Goal: Contribute content: Contribute content

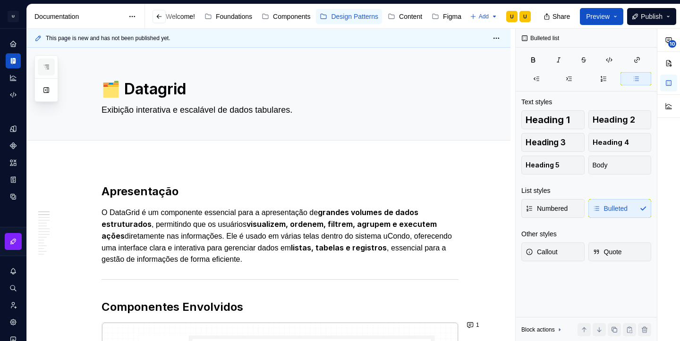
scroll to position [0, 55]
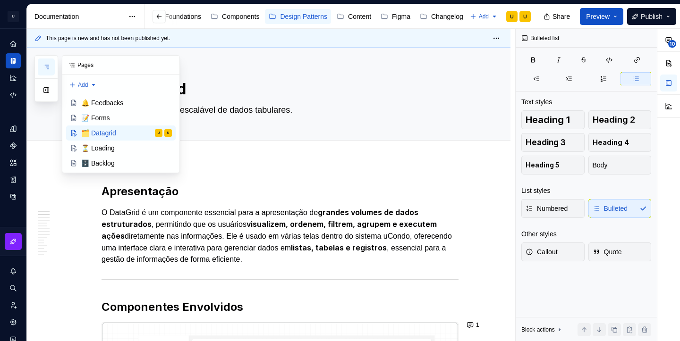
click at [47, 67] on icon "button" at bounding box center [46, 67] width 5 height 4
click at [106, 152] on div "⏳ Loading" at bounding box center [98, 148] width 34 height 9
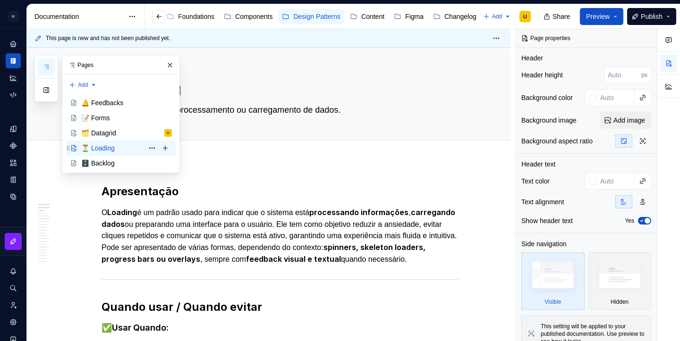
click at [105, 149] on div "⏳ Loading" at bounding box center [98, 148] width 34 height 9
click at [280, 250] on p "O Loading é um padrão usado para indicar que o sistema está processando informa…" at bounding box center [280, 236] width 357 height 59
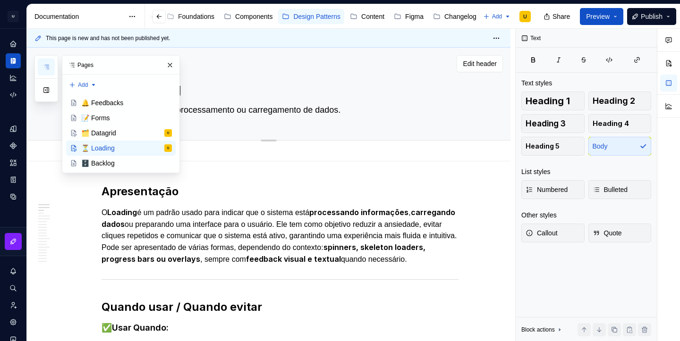
scroll to position [1, 0]
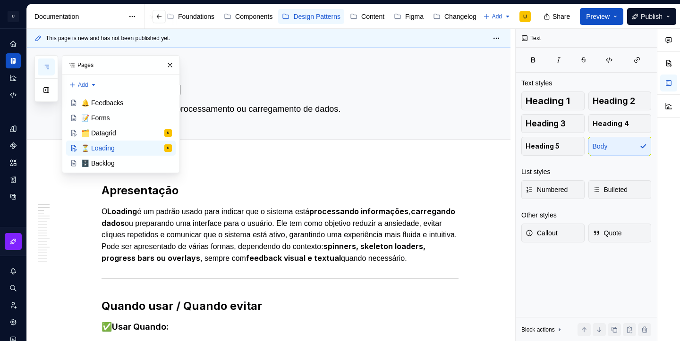
click at [337, 195] on h2 "Apresentação" at bounding box center [280, 190] width 357 height 15
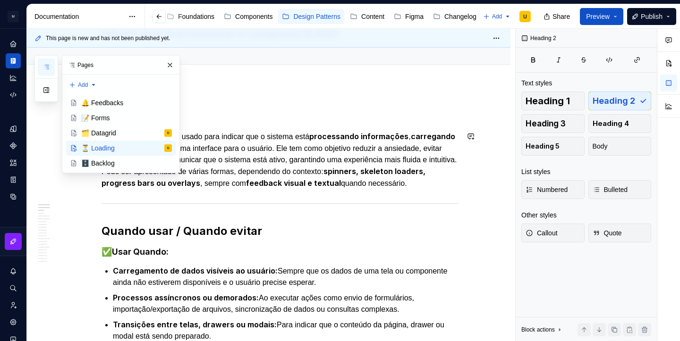
scroll to position [81, 0]
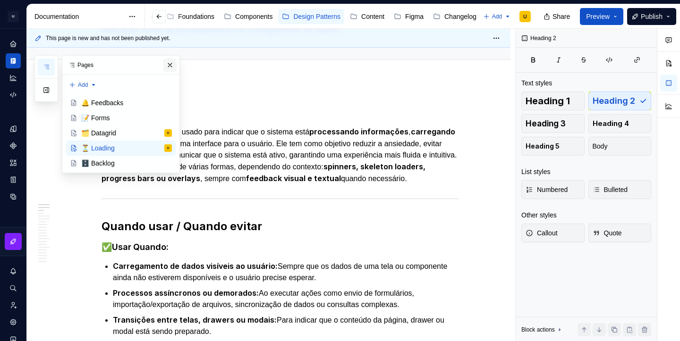
click at [170, 65] on button "button" at bounding box center [169, 65] width 13 height 13
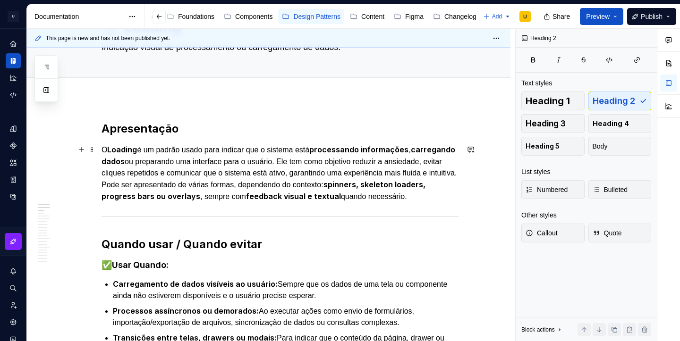
scroll to position [0, 0]
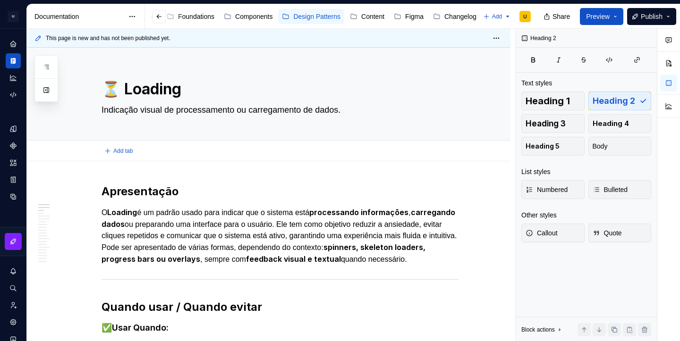
type textarea "*"
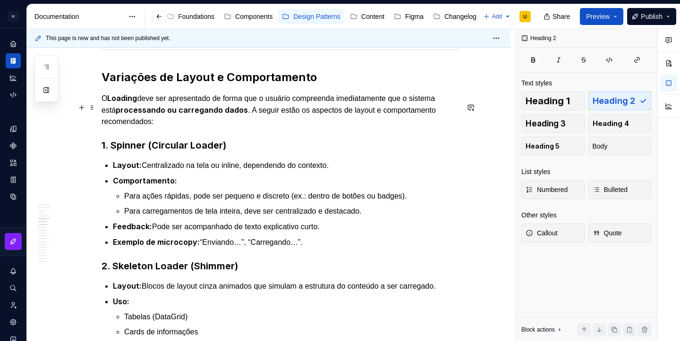
scroll to position [982, 0]
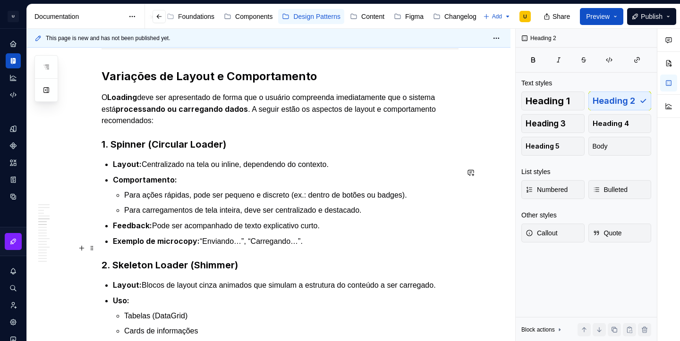
click at [320, 247] on p "Exemplo de microcopy: “Enviando…”, “Carregando…”." at bounding box center [286, 242] width 346 height 12
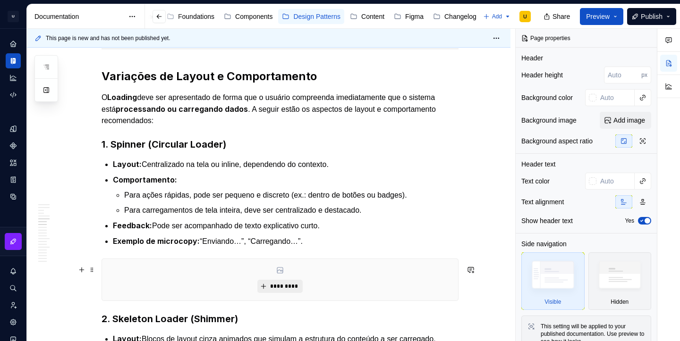
click at [291, 293] on button "*********" at bounding box center [279, 286] width 45 height 13
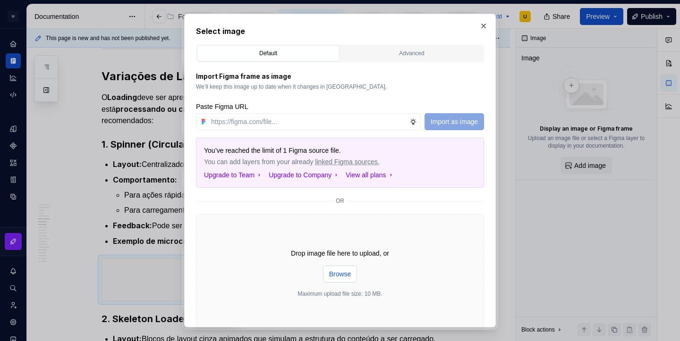
click at [341, 274] on span "Browse" at bounding box center [340, 274] width 22 height 9
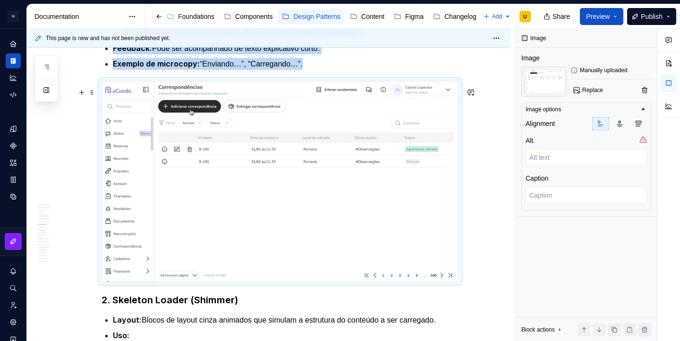
scroll to position [1157, 0]
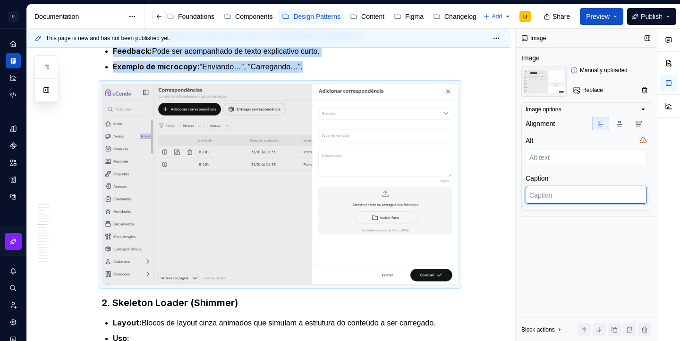
click at [538, 199] on textarea at bounding box center [585, 195] width 121 height 17
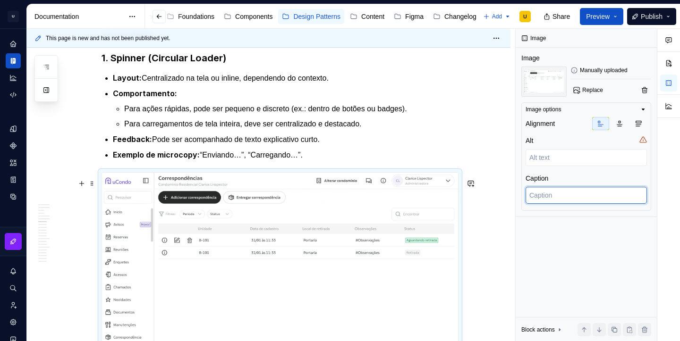
scroll to position [1059, 0]
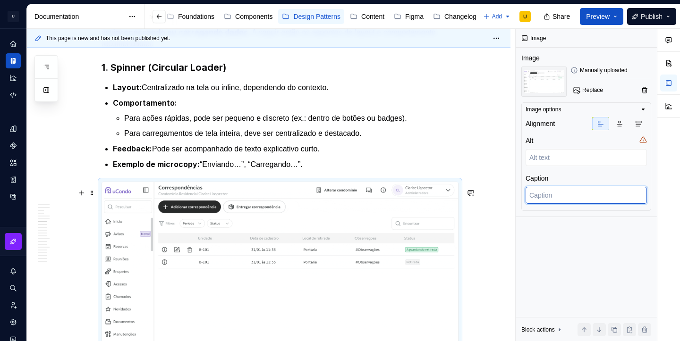
type textarea "*"
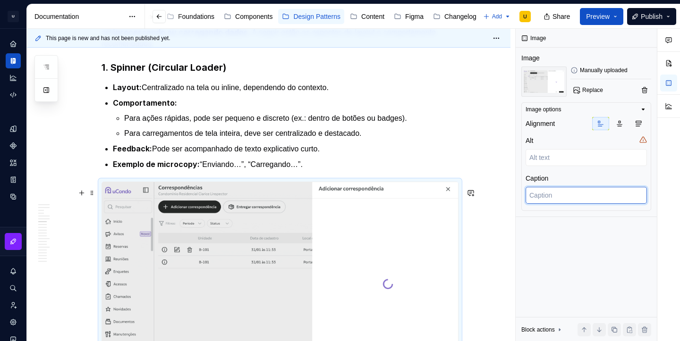
type textarea "S"
type textarea "*"
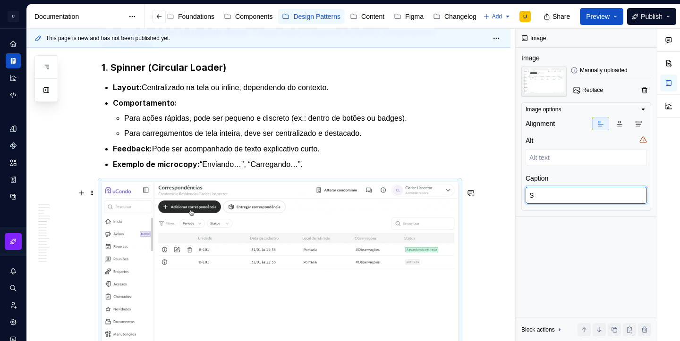
type textarea "Sp"
type textarea "*"
type textarea "Spi"
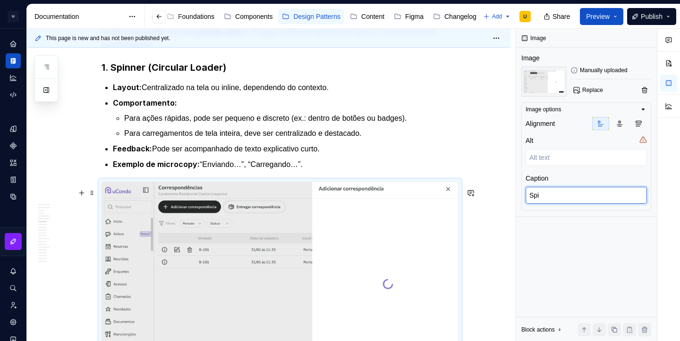
type textarea "*"
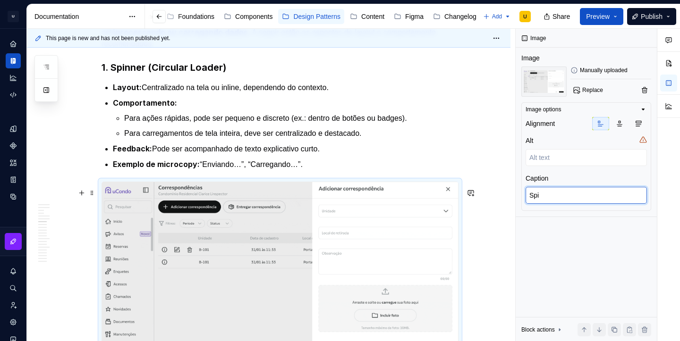
type textarea "Spin"
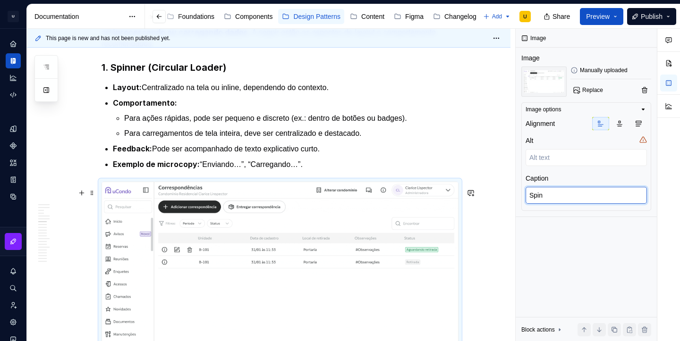
type textarea "*"
type textarea "Spinn"
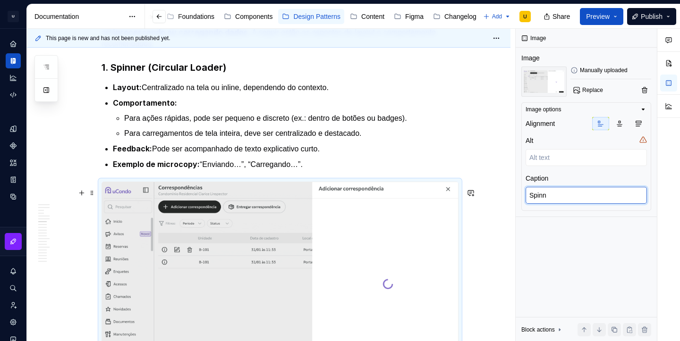
type textarea "*"
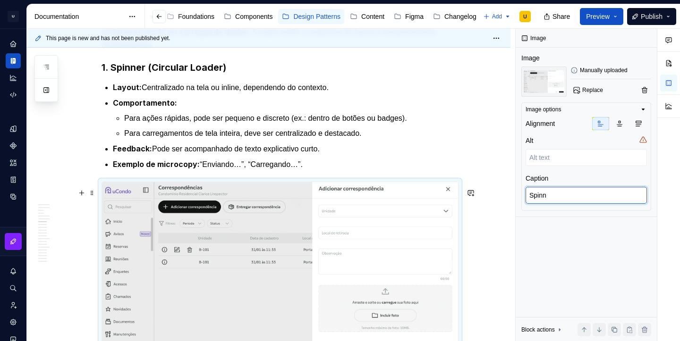
type textarea "Spinnr"
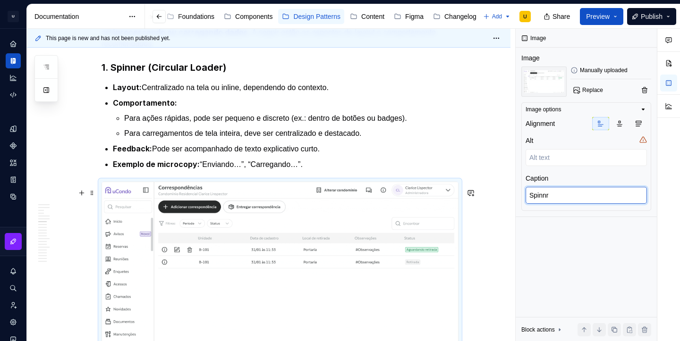
type textarea "*"
type textarea "Spinnr"
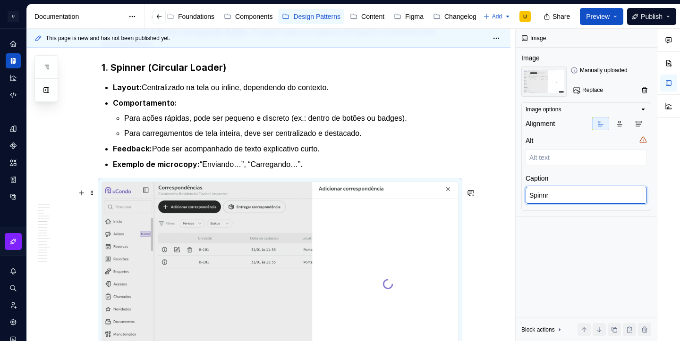
type textarea "*"
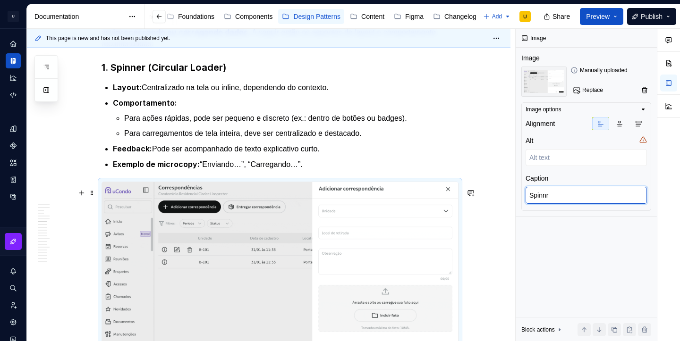
type textarea "Spinnr a"
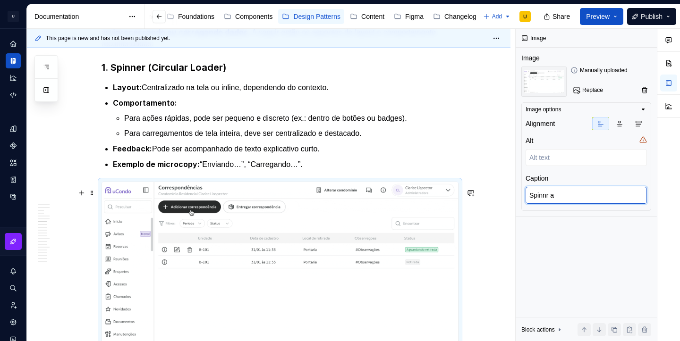
type textarea "*"
type textarea "Spinnr ap"
type textarea "*"
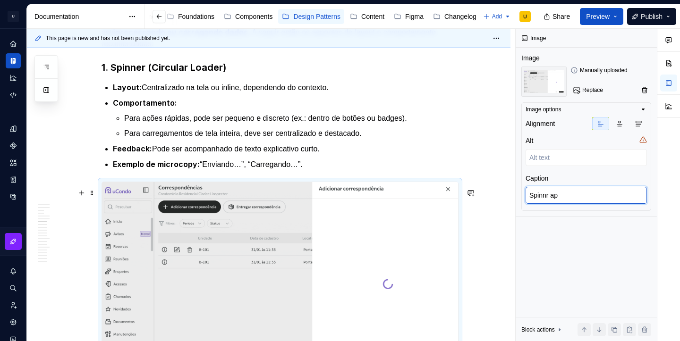
type textarea "Spinnr apl"
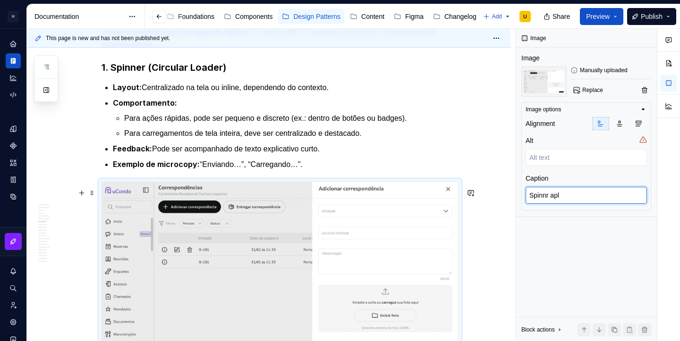
type textarea "*"
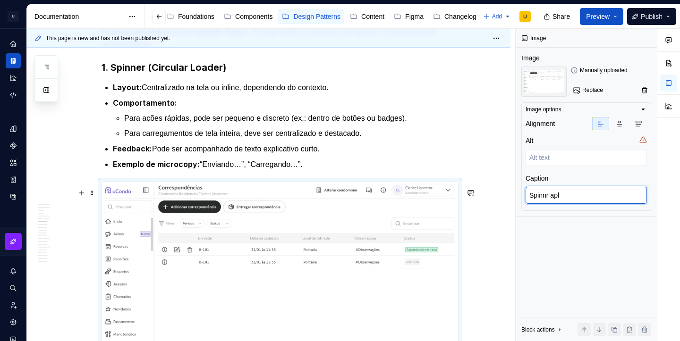
type textarea "Spinnr ap"
type textarea "*"
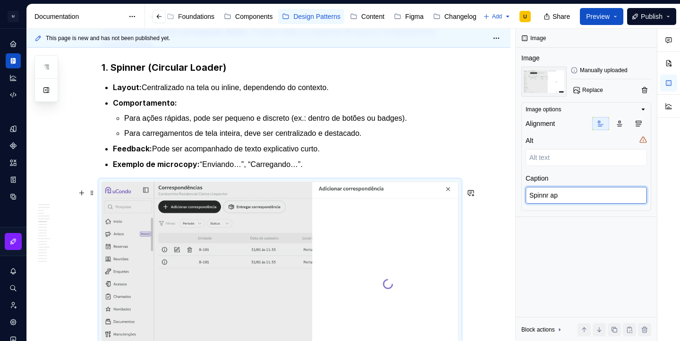
type textarea "Spinnr a"
type textarea "*"
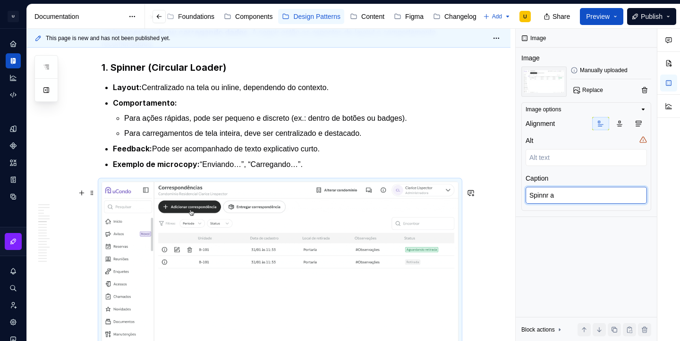
type textarea "Spinnr"
type textarea "*"
type textarea "Spinnr"
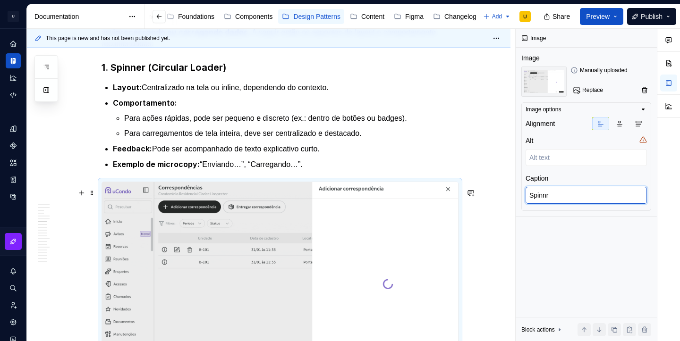
type textarea "*"
type textarea "Spinn"
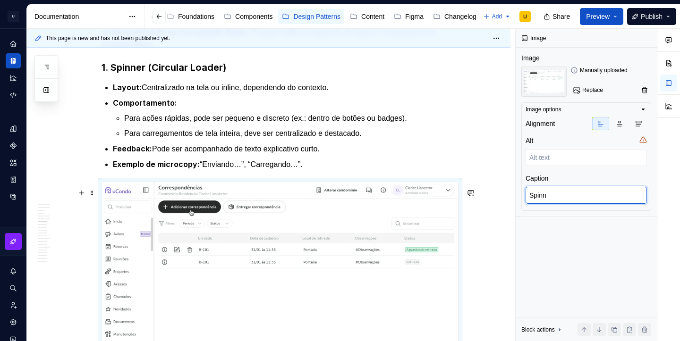
type textarea "*"
type textarea "Spinne"
type textarea "*"
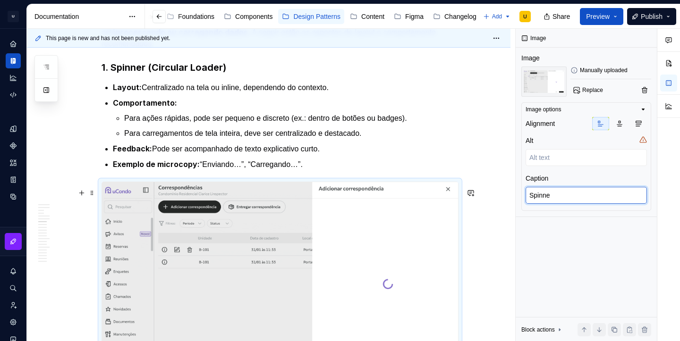
type textarea "Spinner"
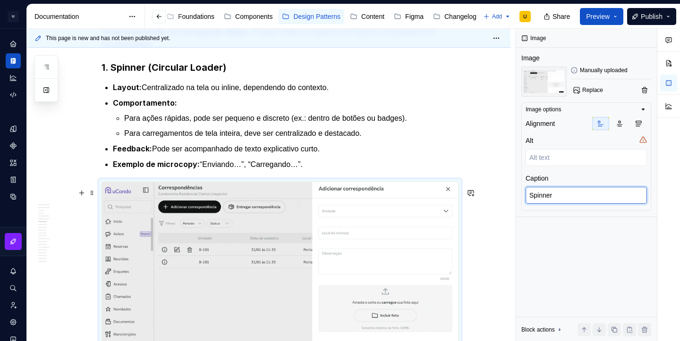
type textarea "*"
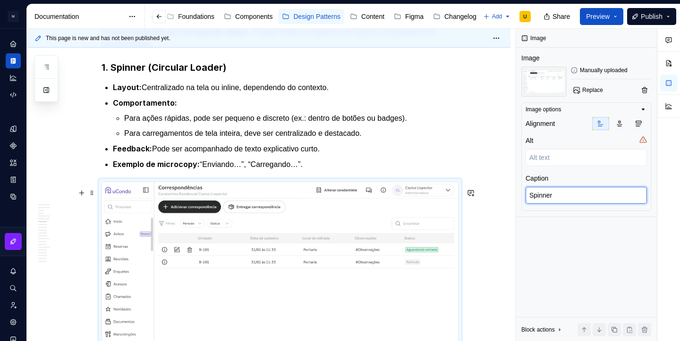
type textarea "Spinner"
type textarea "*"
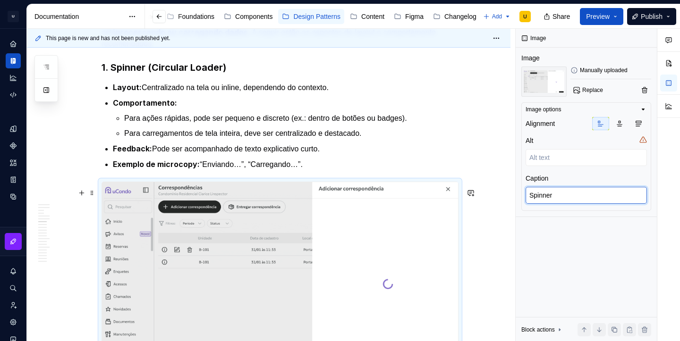
type textarea "Spinner a"
type textarea "*"
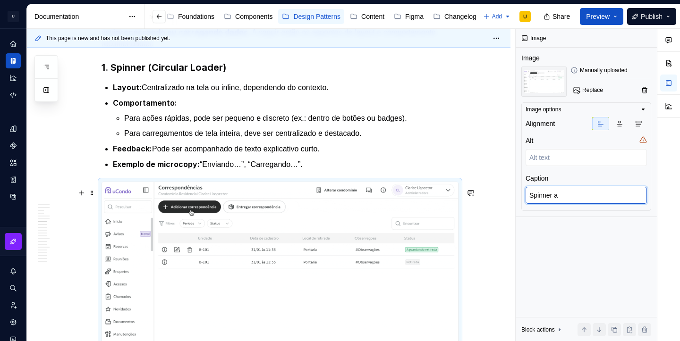
type textarea "Spinner ap"
type textarea "*"
type textarea "Spinner apl"
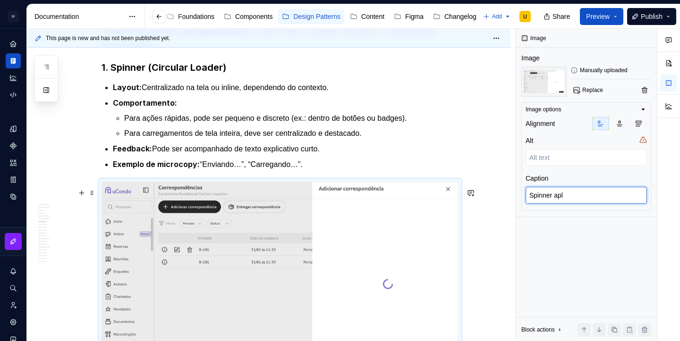
type textarea "*"
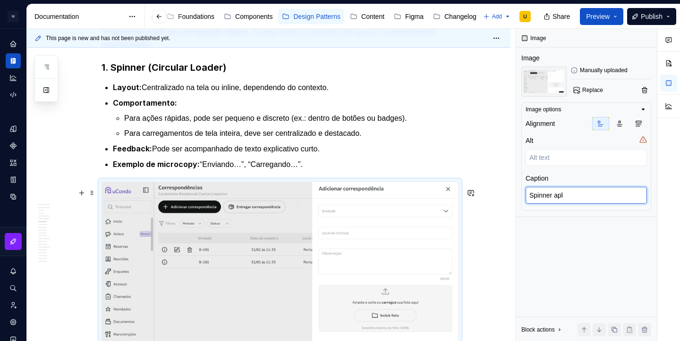
type textarea "Spinner apli"
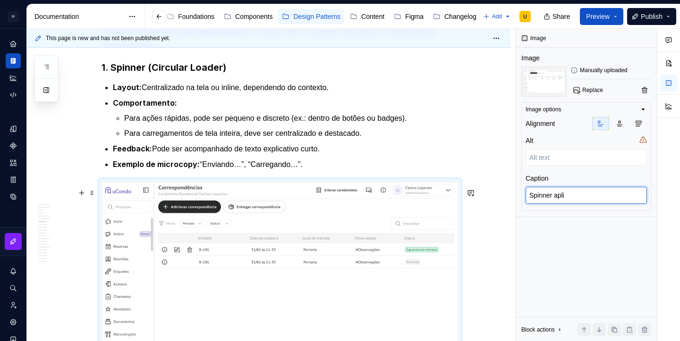
type textarea "*"
type textarea "Spinner aplic"
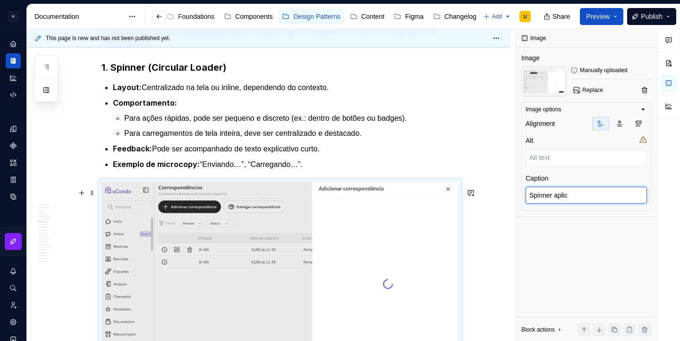
type textarea "*"
type textarea "Spinner aplica"
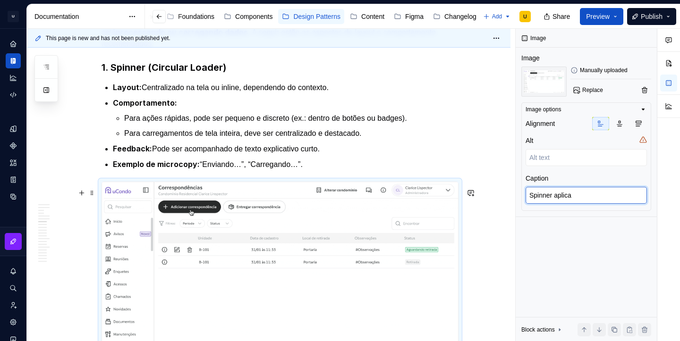
type textarea "*"
type textarea "Spinner aplicad"
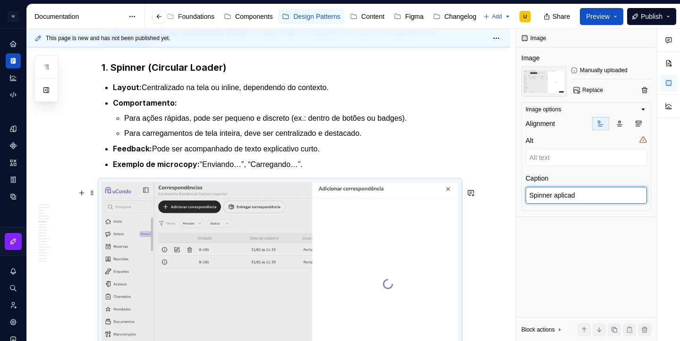
type textarea "*"
type textarea "Spinner aplicada"
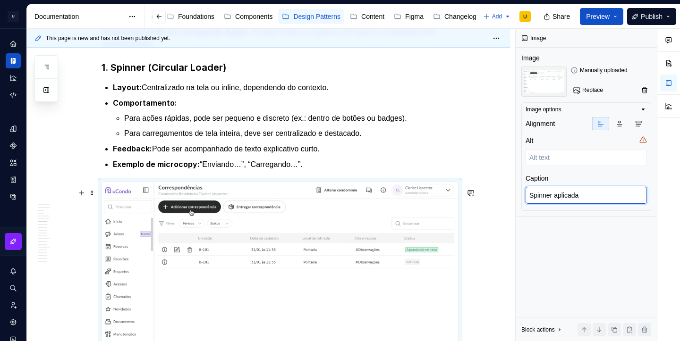
type textarea "*"
type textarea "Spinner aplicada"
type textarea "*"
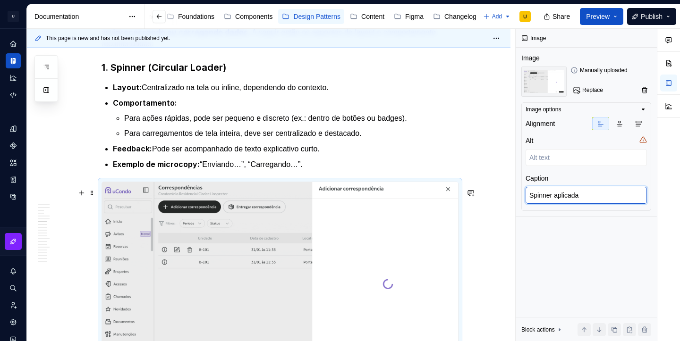
type textarea "Spinner aplicada n"
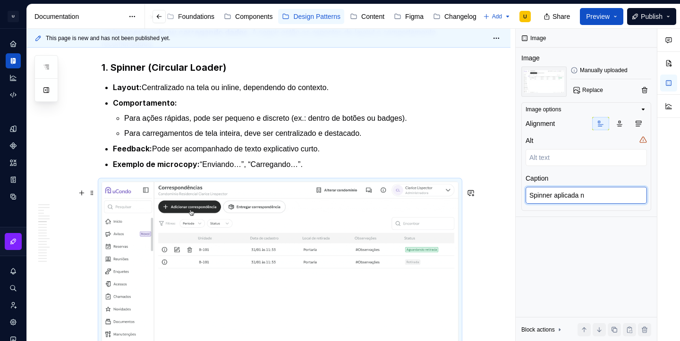
type textarea "*"
type textarea "Spinner aplicada na"
type textarea "*"
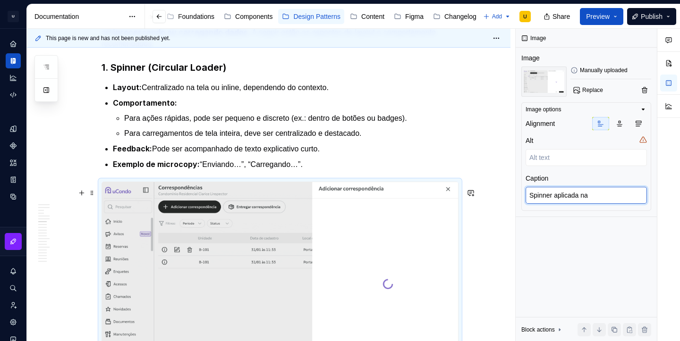
type textarea "Spinner aplicada na"
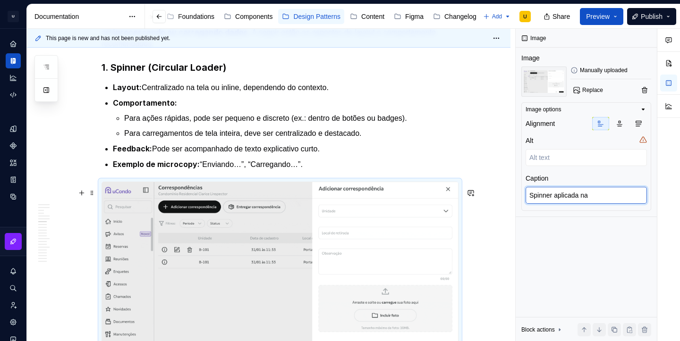
type textarea "*"
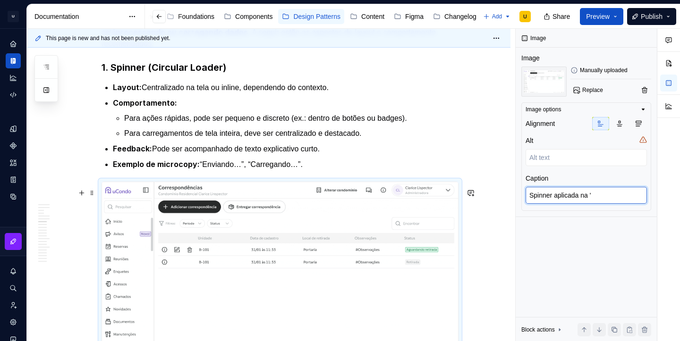
type textarea "Spinner aplicada na á"
type textarea "*"
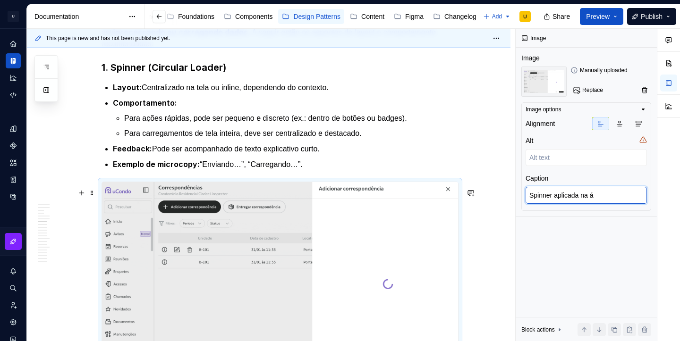
type textarea "Spinner aplicada na ár"
type textarea "*"
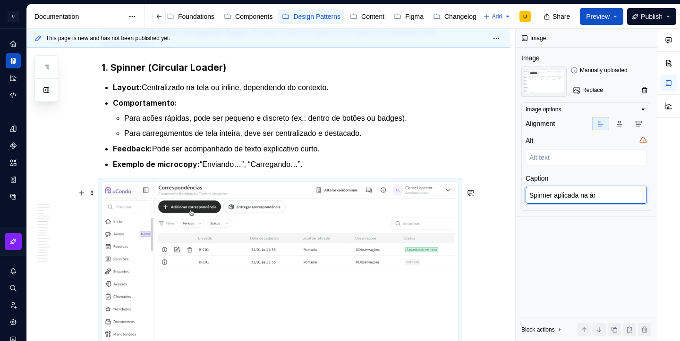
type textarea "Spinner aplicada na áre"
type textarea "*"
type textarea "Spinner aplicada na área"
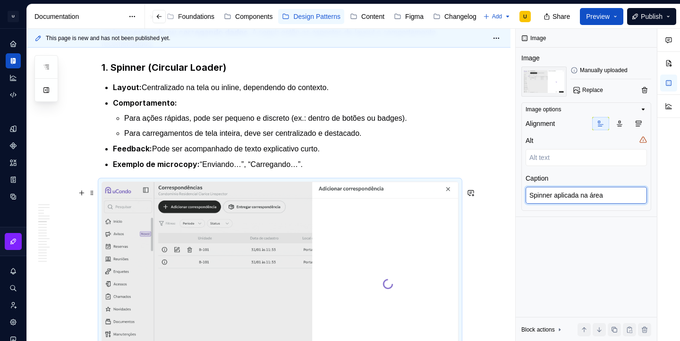
type textarea "*"
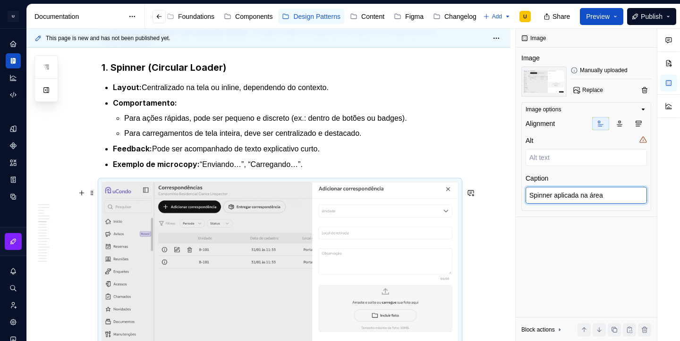
type textarea "Spinner aplicada na área"
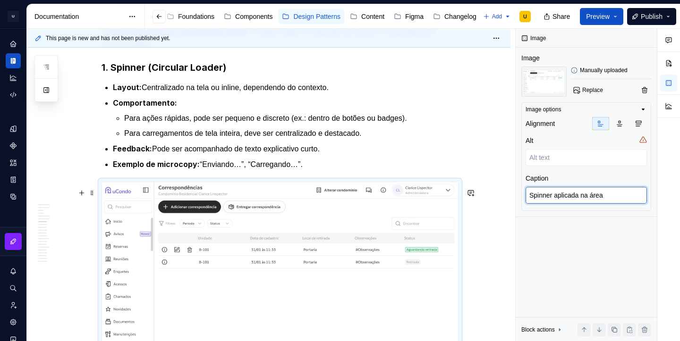
type textarea "*"
type textarea "Spinner aplicada na área d"
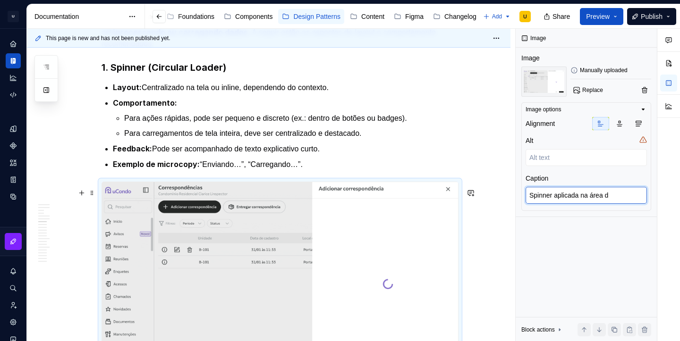
type textarea "*"
type textarea "Spinner aplicada na área de"
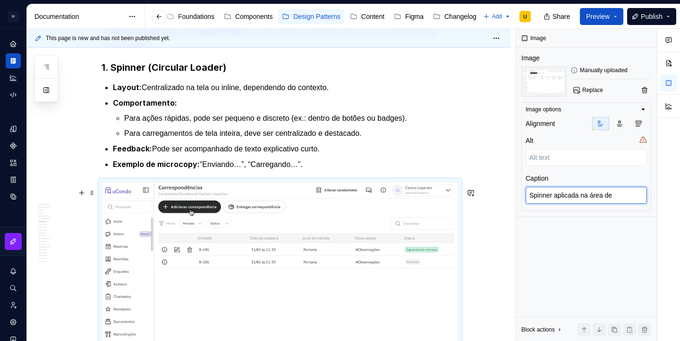
type textarea "*"
type textarea "Spinner aplicada na área de"
type textarea "*"
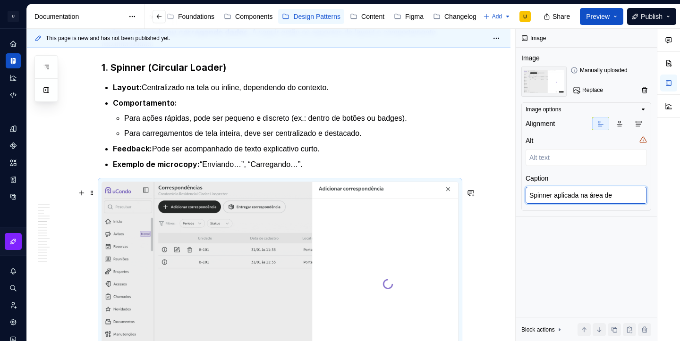
type textarea "Spinner aplicada na área de c"
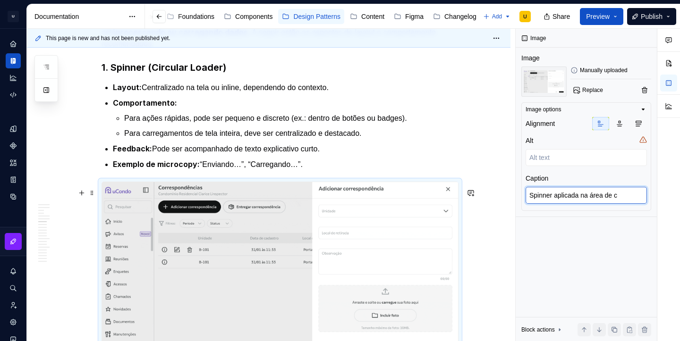
type textarea "*"
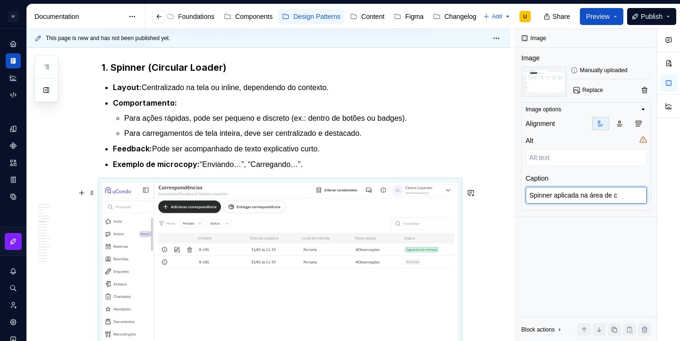
type textarea "Spinner aplicada na área de co"
type textarea "*"
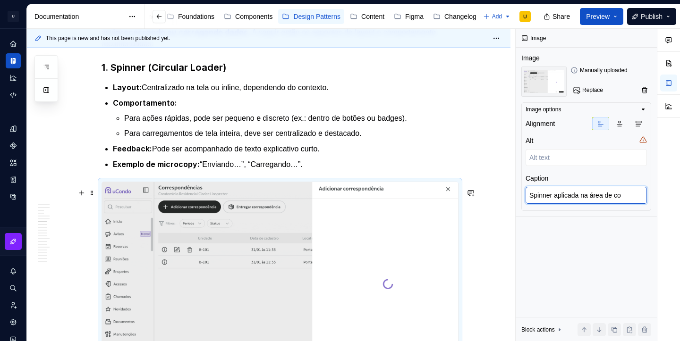
type textarea "Spinner aplicada na área de con"
type textarea "*"
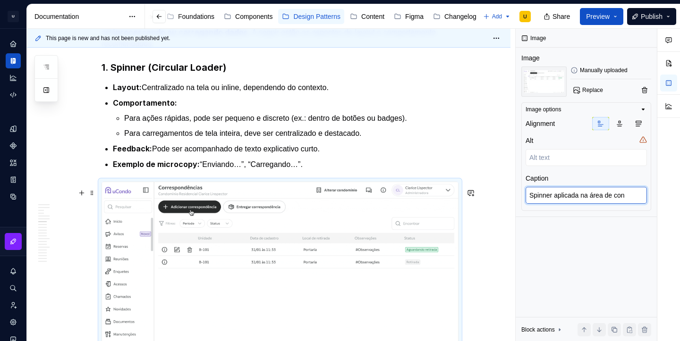
type textarea "Spinner aplicada na área de cont"
type textarea "*"
type textarea "Spinner aplicada na área de conte"
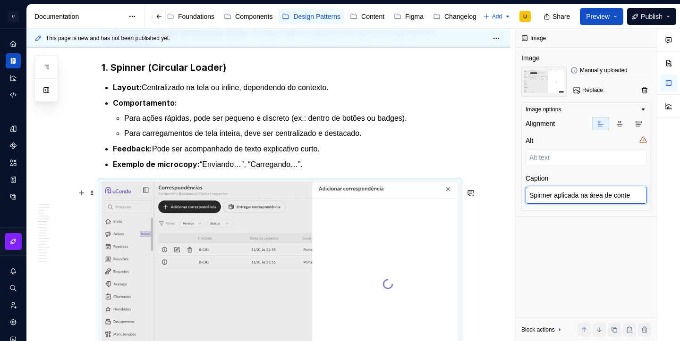
type textarea "*"
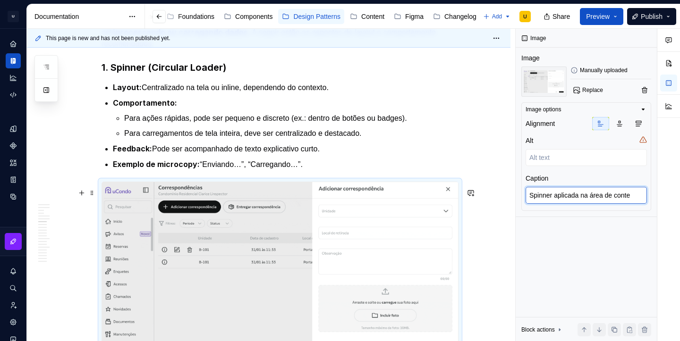
type textarea "Spinner aplicada na área de conte'"
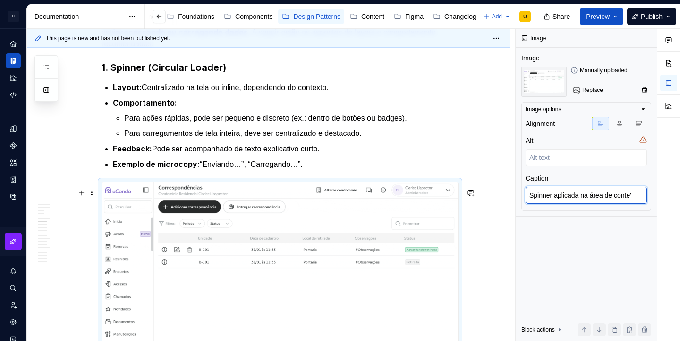
type textarea "*"
type textarea "Spinner aplicada na área de conteú"
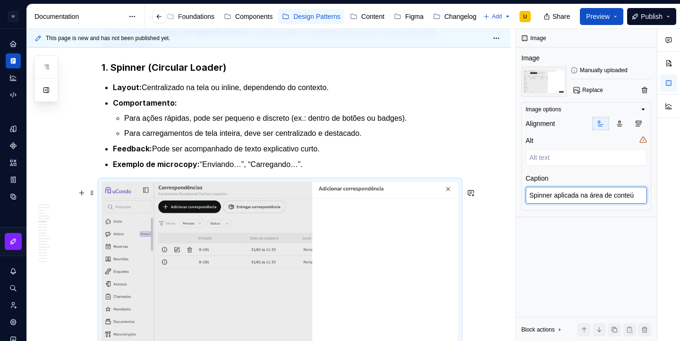
type textarea "*"
type textarea "Spinner aplicada na área de conteúd"
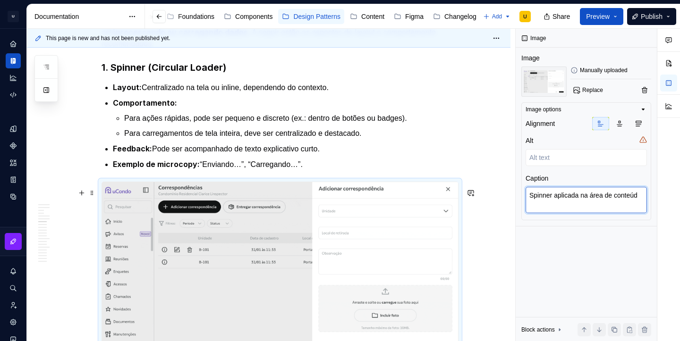
type textarea "*"
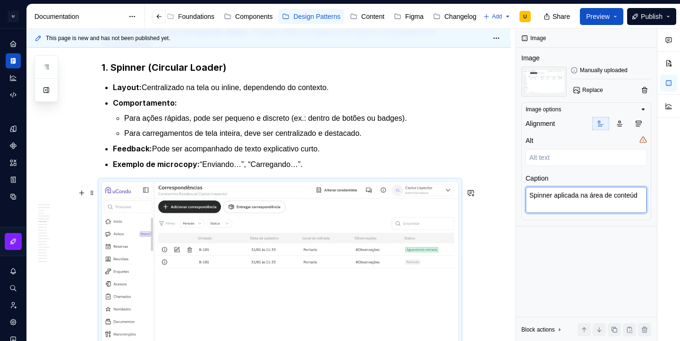
type textarea "Spinner aplicada na área de conteúdo"
type textarea "*"
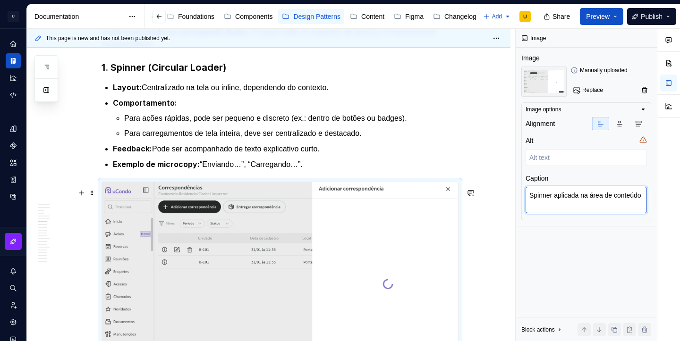
type textarea "Spinner aplicada na área de conteúdo"
type textarea "*"
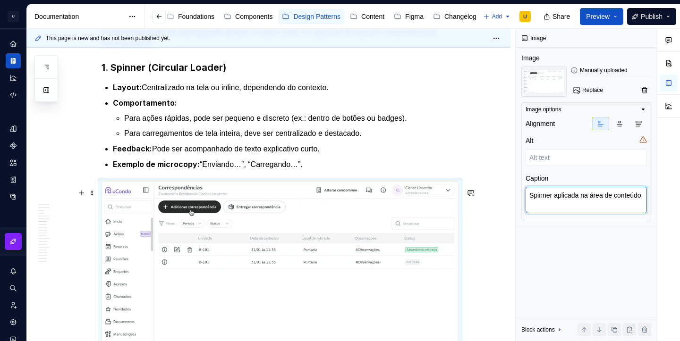
type textarea "Spinner aplicada na área de conteúdo a"
type textarea "*"
type textarea "Spinner aplicada na área de conteúdo"
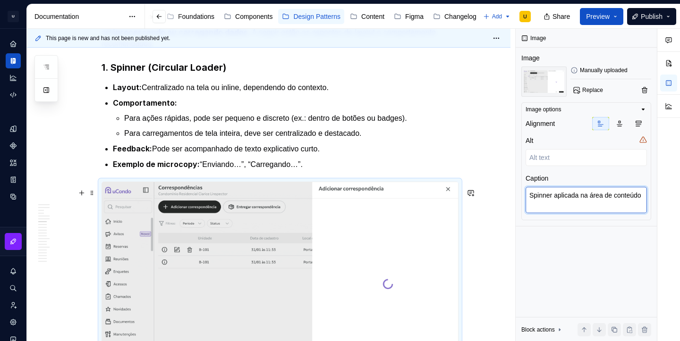
type textarea "*"
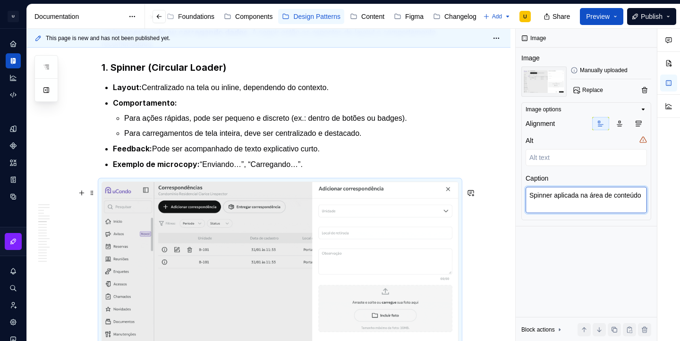
type textarea "Spinner aplicada na área de conteúdo d"
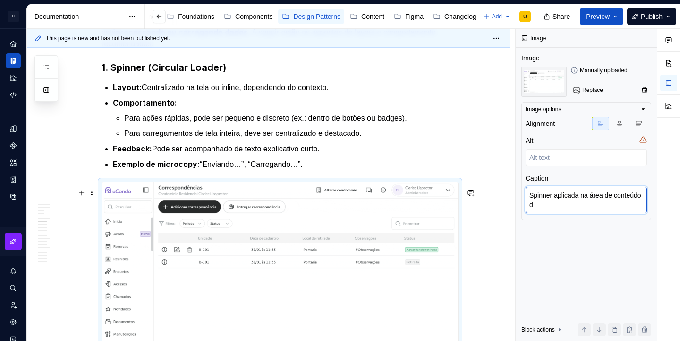
type textarea "*"
type textarea "Spinner aplicada na área de conteúdo da"
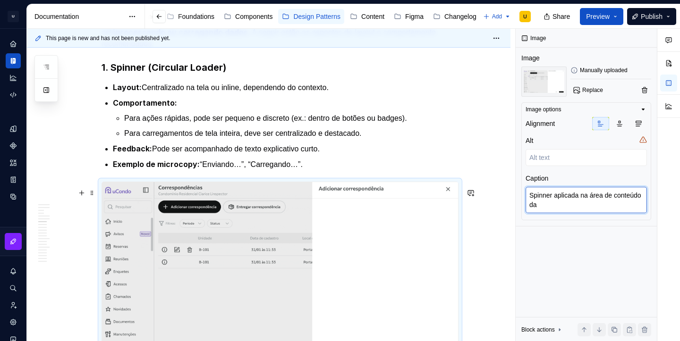
type textarea "*"
type textarea "Spinner aplicada na área de conteúdo da"
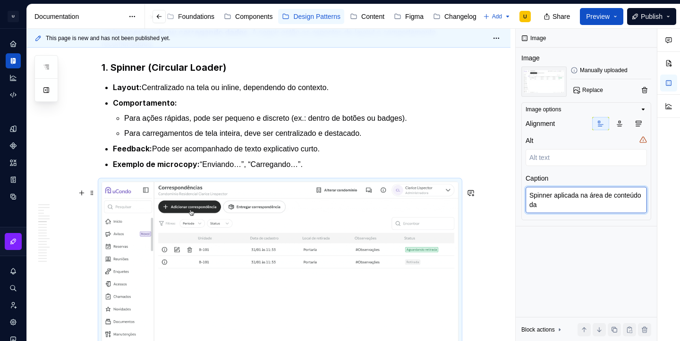
type textarea "*"
type textarea "Spinner aplicada na área de conteúdo da d"
type textarea "*"
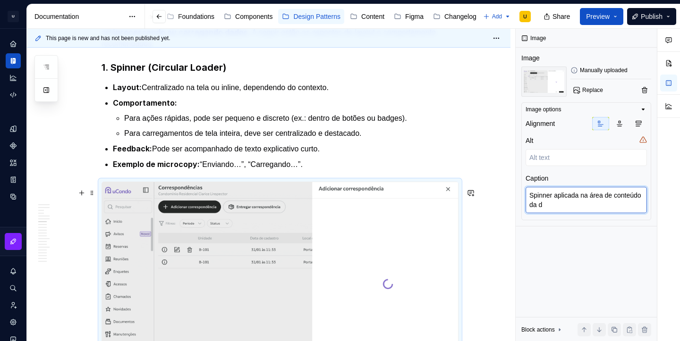
type textarea "Spinner aplicada na área de conteúdo da dr"
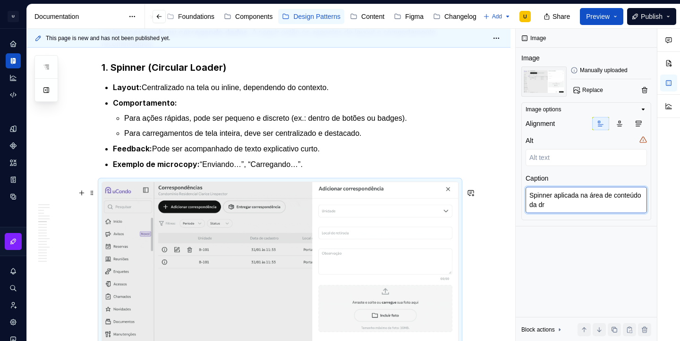
type textarea "*"
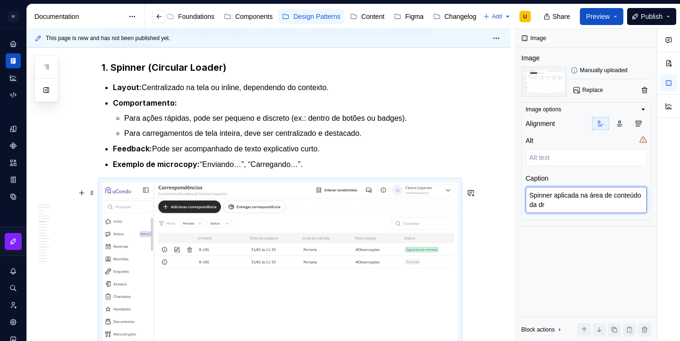
type textarea "Spinner aplicada na área de conteúdo da d"
type textarea "*"
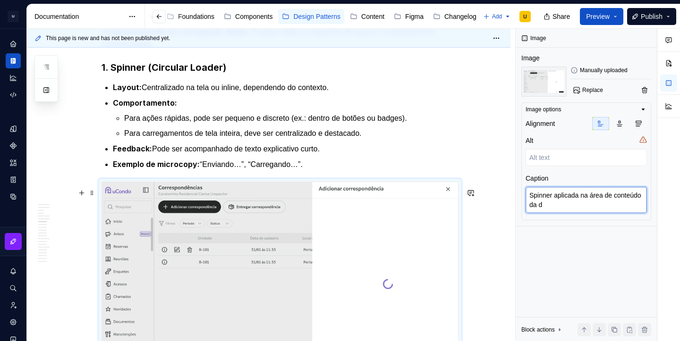
type textarea "Spinner aplicada na área de conteúdo da"
type textarea "*"
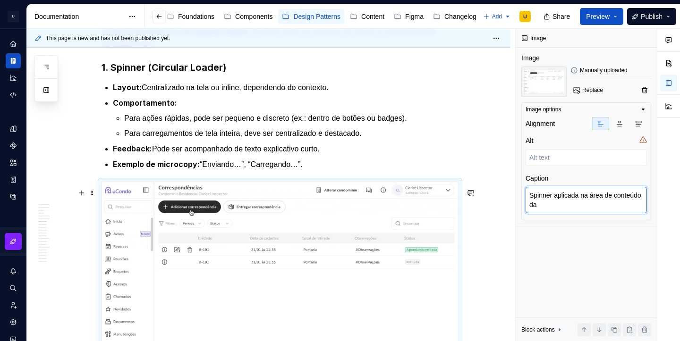
type textarea "Spinner aplicada na área de conteúdo da D"
type textarea "*"
type textarea "Spinner aplicada na área de conteúdo da Dr"
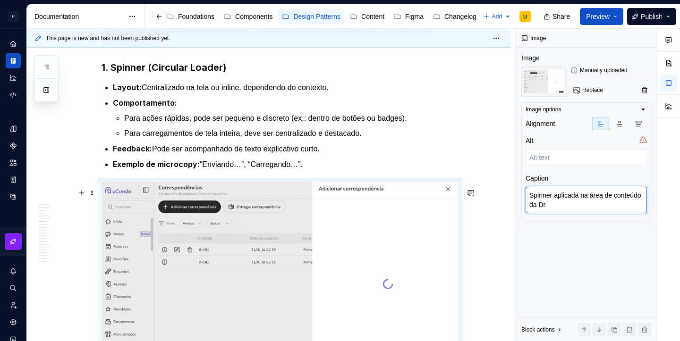
type textarea "*"
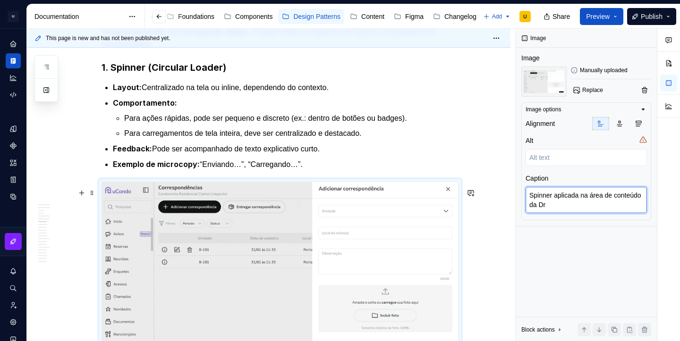
type textarea "Spinner aplicada na área de conteúdo da Dra"
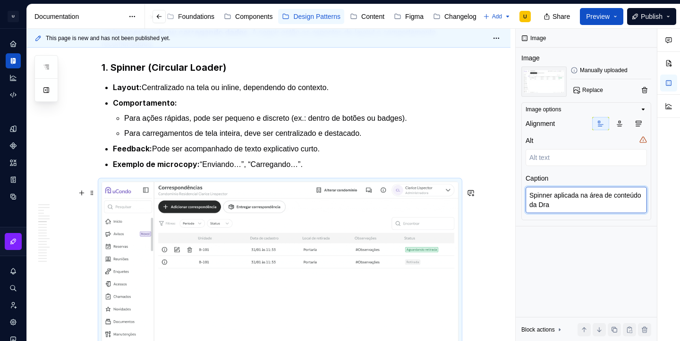
type textarea "*"
type textarea "Spinner aplicada na área de conteúdo da Draw"
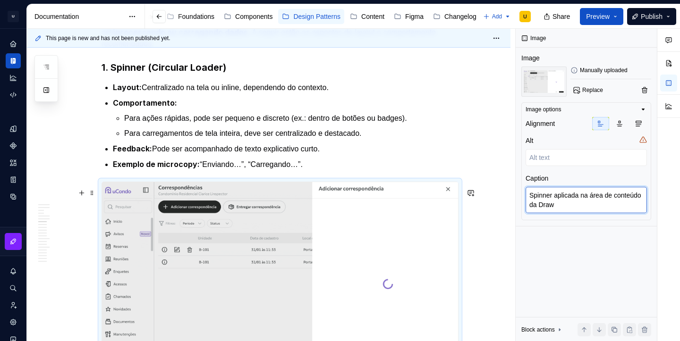
type textarea "*"
type textarea "Spinner aplicada na área de conteúdo da Drawe"
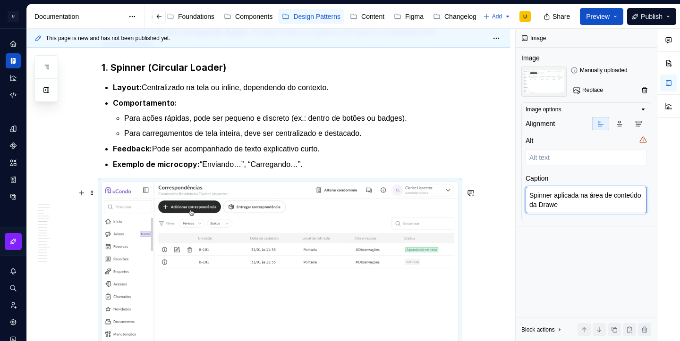
type textarea "*"
type textarea "Spinner aplicada na área de conteúdo da Drawer"
type textarea "*"
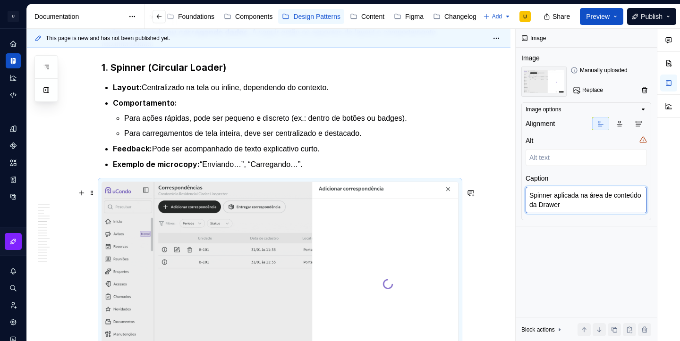
type textarea "Spinner aplicada na área de conteúdo da Drawer,"
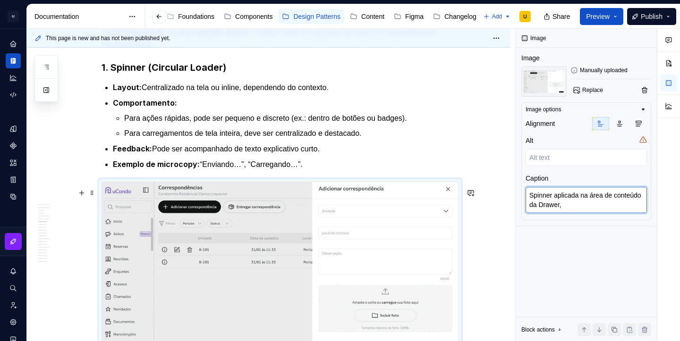
type textarea "*"
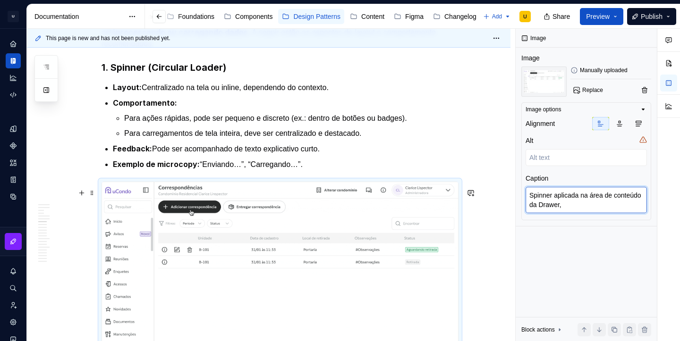
type textarea "Spinner aplicada na área de conteúdo da Drawer,"
type textarea "*"
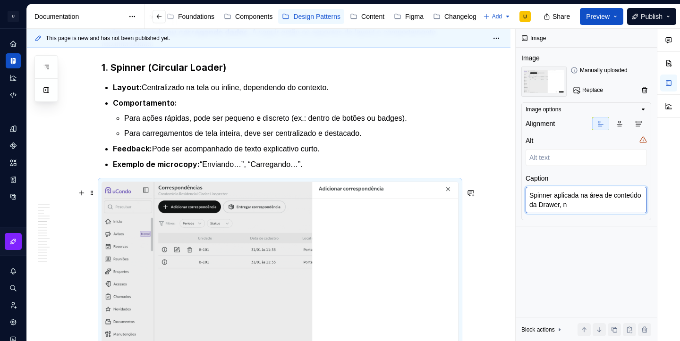
type textarea "Spinner aplicada na área de conteúdo da Drawer, na"
type textarea "*"
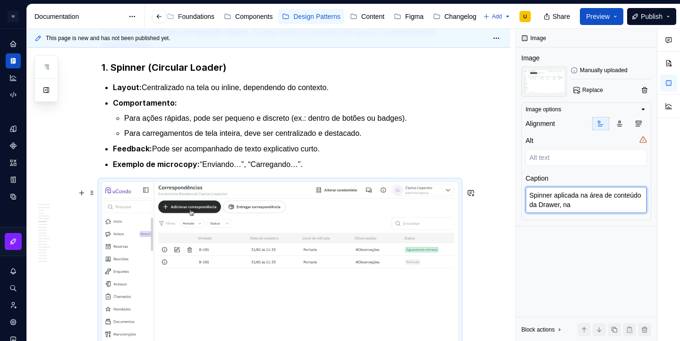
type textarea "Spinner aplicada na área de conteúdo da Drawer, na q"
type textarea "*"
type textarea "Spinner aplicada na área de conteúdo da Drawer, na qu"
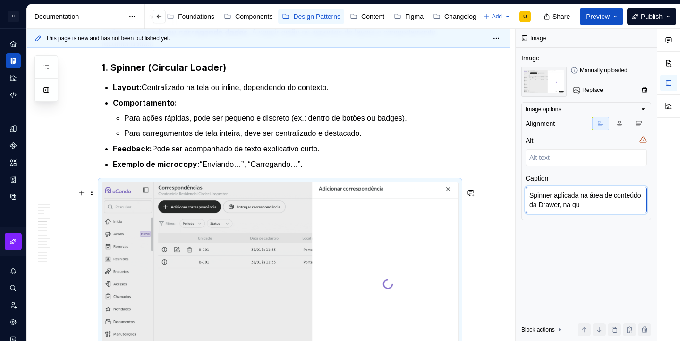
type textarea "*"
type textarea "Spinner aplicada na área de conteúdo da Drawer, na qua"
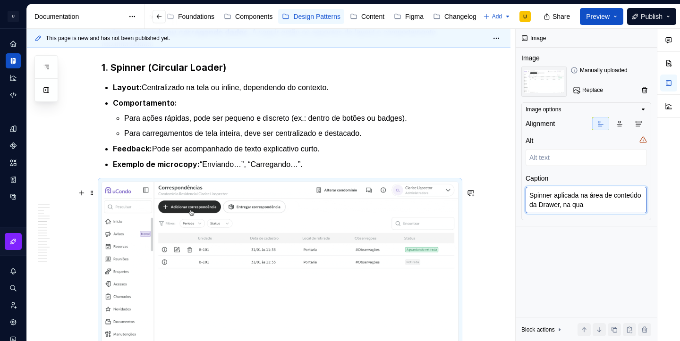
type textarea "*"
type textarea "Spinner aplicada na área de conteúdo da Drawer, na qual"
type textarea "*"
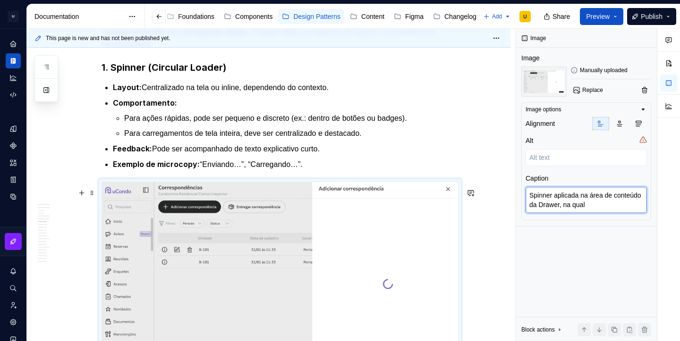
type textarea "Spinner aplicada na área de conteúdo da Drawer, na qual"
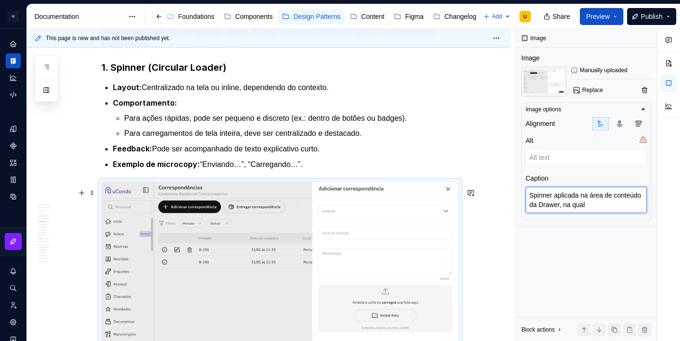
type textarea "*"
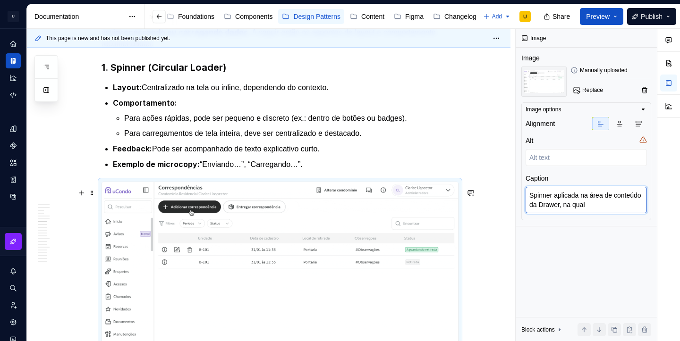
type textarea "Spinner aplicada na área de conteúdo da Drawer, na qual o"
type textarea "*"
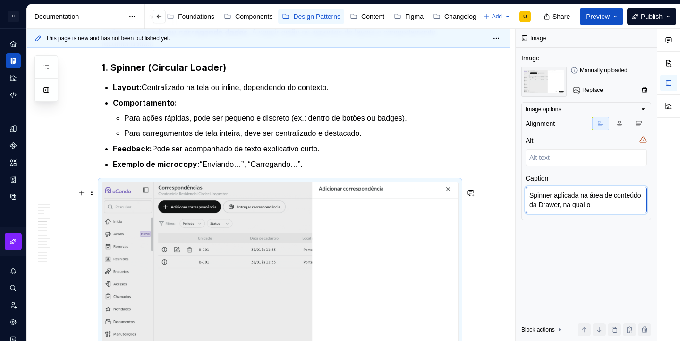
type textarea "Spinner aplicada na área de conteúdo da Drawer, na qual o"
type textarea "*"
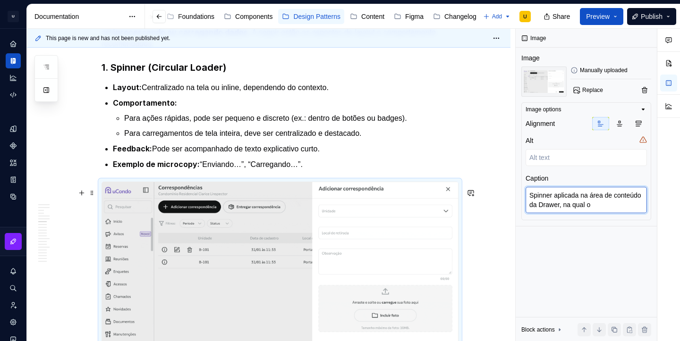
type textarea "Spinner aplicada na área de conteúdo da Drawer, na qual o c"
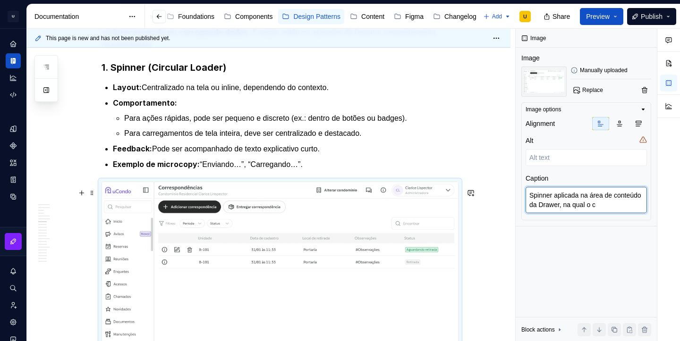
type textarea "*"
type textarea "Spinner aplicada na área de conteúdo da Drawer, na qual o co"
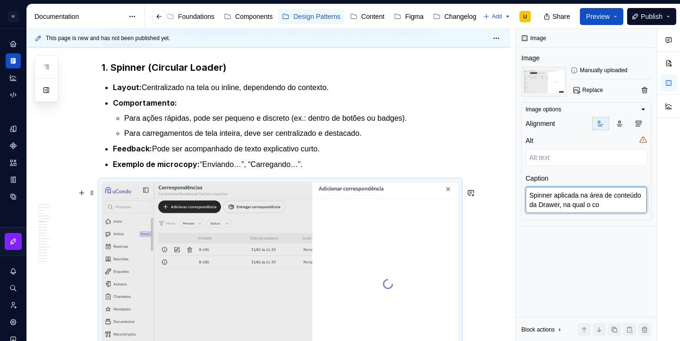
type textarea "*"
type textarea "Spinner aplicada na área de conteúdo da Drawer, na qual o con"
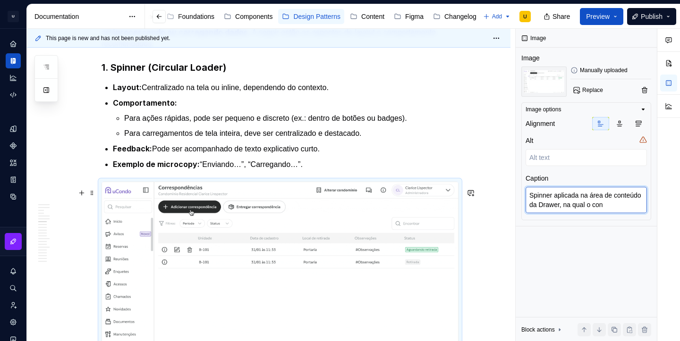
type textarea "*"
type textarea "Spinner aplicada na área de conteúdo da Drawer, na qual o cont"
type textarea "*"
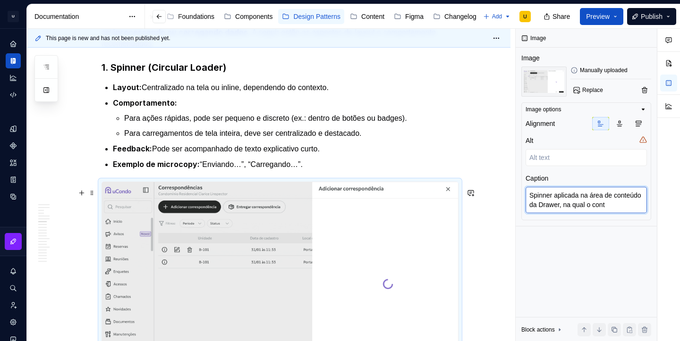
type textarea "Spinner aplicada na área de conteúdo da Drawer, na qual o conte"
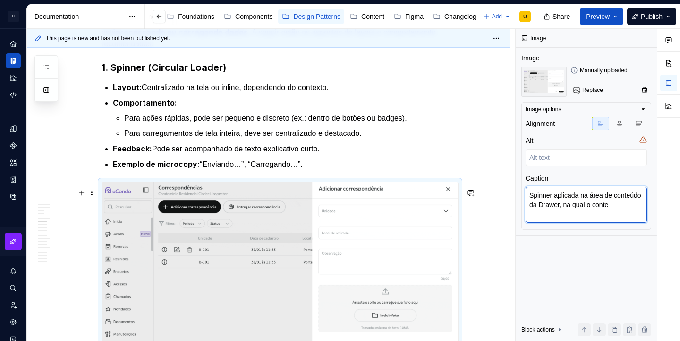
type textarea "*"
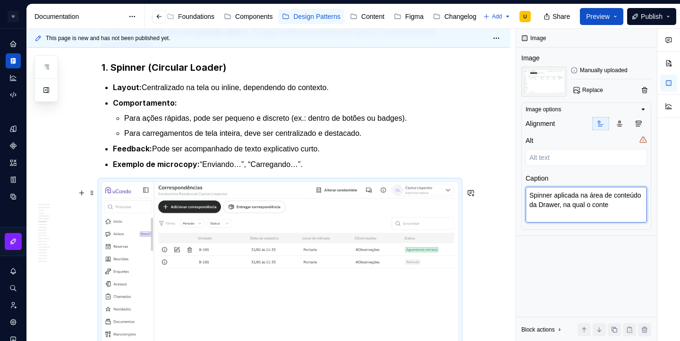
type textarea "Spinner aplicada na área de conteúdo da Drawer, na qual o conte'"
type textarea "*"
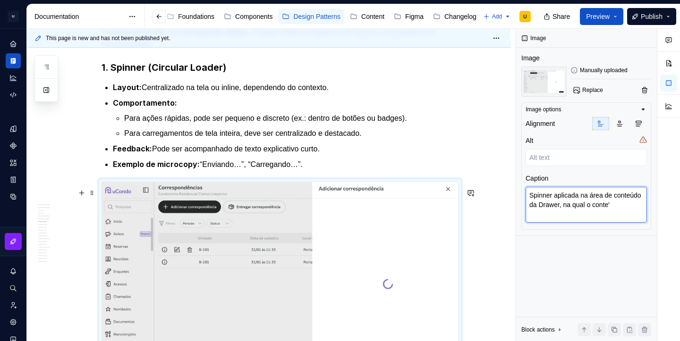
type textarea "Spinner aplicada na área de conteúdo da Drawer, na qual o conteú"
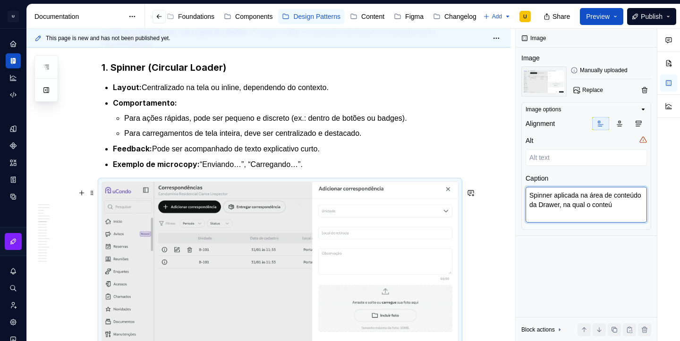
type textarea "*"
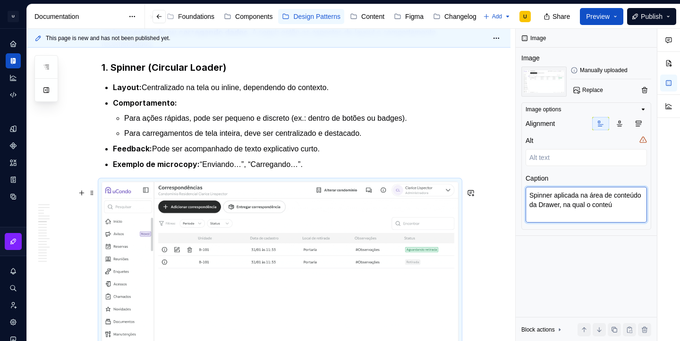
type textarea "Spinner aplicada na área de conteúdo da Drawer, na qual o conteúd"
type textarea "*"
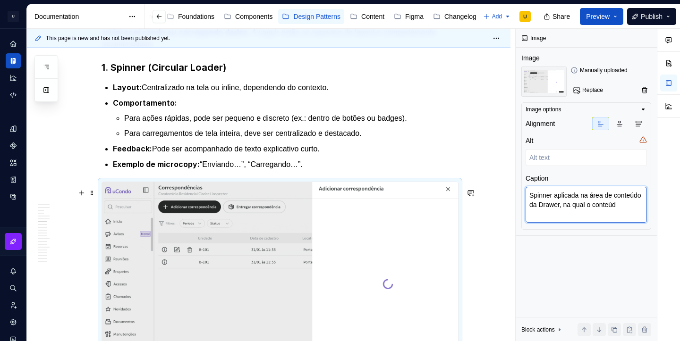
type textarea "Spinner aplicada na área de conteúdo da Drawer, na qual o conteúdo"
type textarea "*"
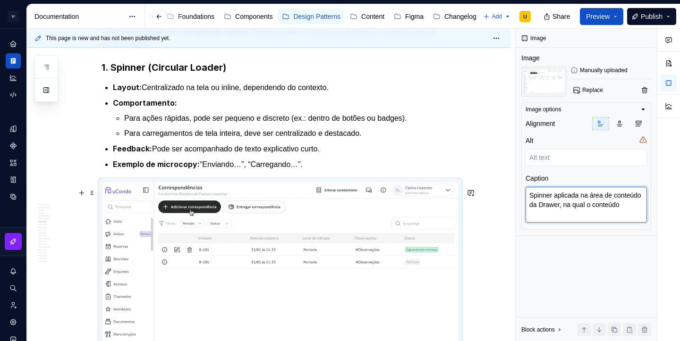
type textarea "Spinner aplicada na área de conteúdo da Drawer, na qual o conteúdo"
type textarea "*"
type textarea "Spinner aplicada na área de conteúdo da Drawer, na qual o conteúdo é"
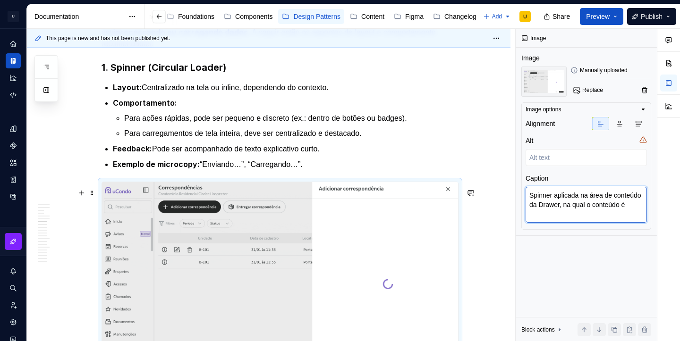
type textarea "*"
type textarea "Spinner aplicada na área de conteúdo da Drawer, na qual o conteúdo é"
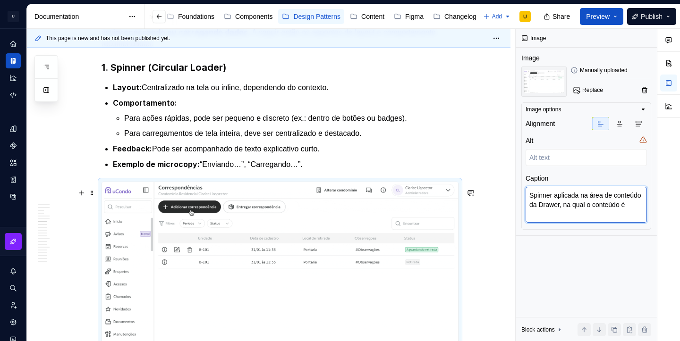
type textarea "*"
type textarea "Spinner aplicada na área de conteúdo da Drawer, na qual o conteúdo é s"
type textarea "*"
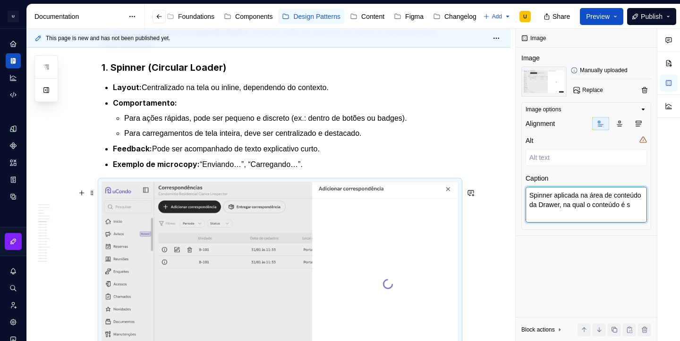
type textarea "Spinner aplicada na área de conteúdo da Drawer, na qual o conteúdo é se"
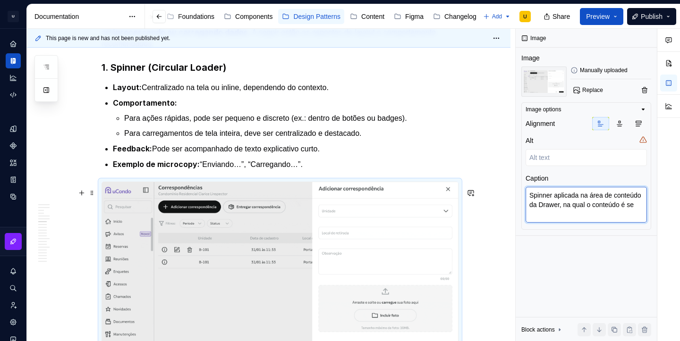
type textarea "*"
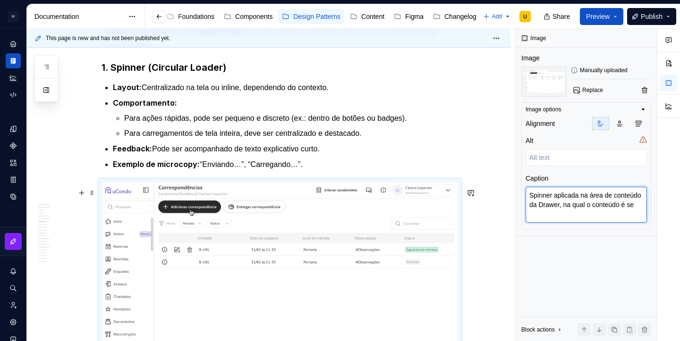
type textarea "Spinner aplicada na área de conteúdo da Drawer, na qual o conteúdo é sem"
type textarea "*"
type textarea "Spinner aplicada na área de conteúdo da Drawer, na qual o conteúdo é semp"
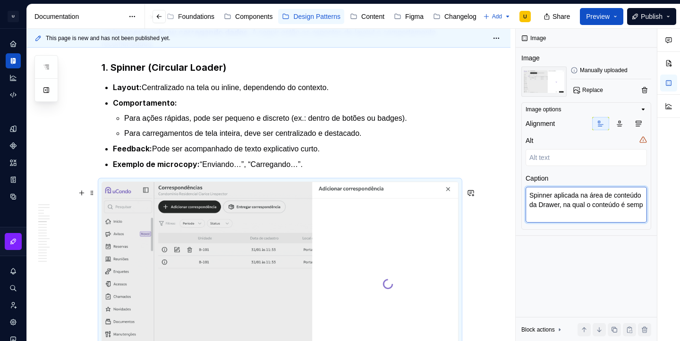
type textarea "*"
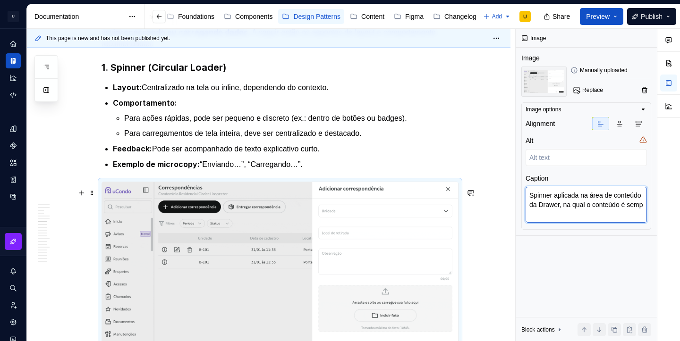
type textarea "Spinner aplicada na área de conteúdo da Drawer, na qual o conteúdo é sempr"
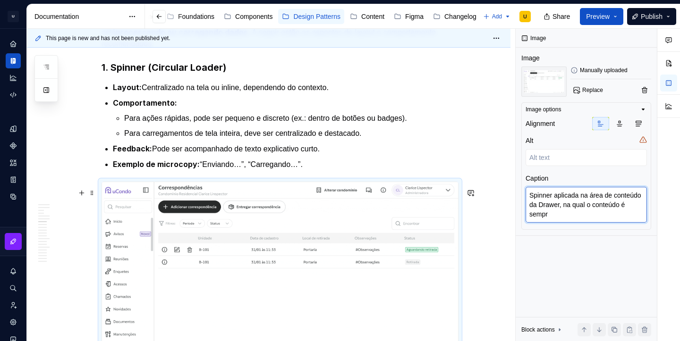
type textarea "*"
type textarea "Spinner aplicada na área de conteúdo da Drawer, na qual o conteúdo é sempre"
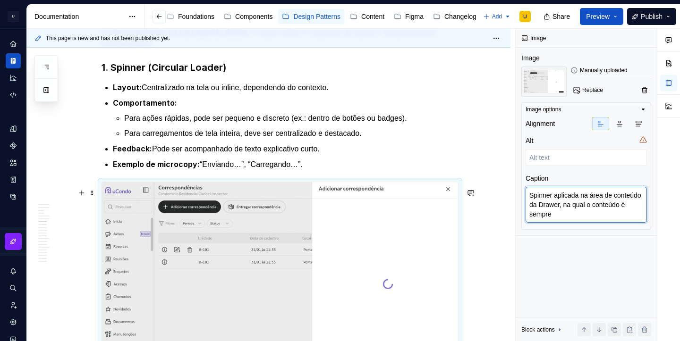
type textarea "*"
type textarea "Spinner aplicada na área de conteúdo da Drawer, na qual o conteúdo é sempre v"
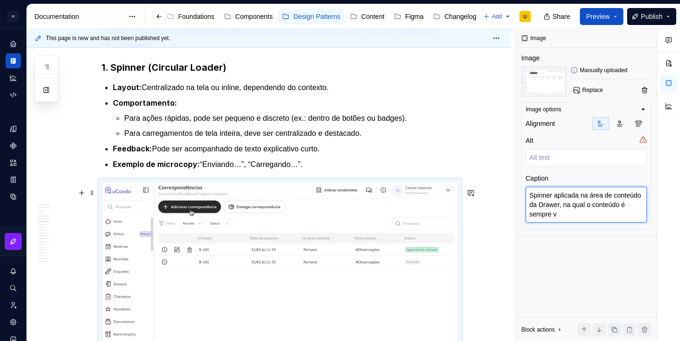
type textarea "*"
type textarea "Spinner aplicada na área de conteúdo da Drawer, na qual o conteúdo é sempre va"
type textarea "*"
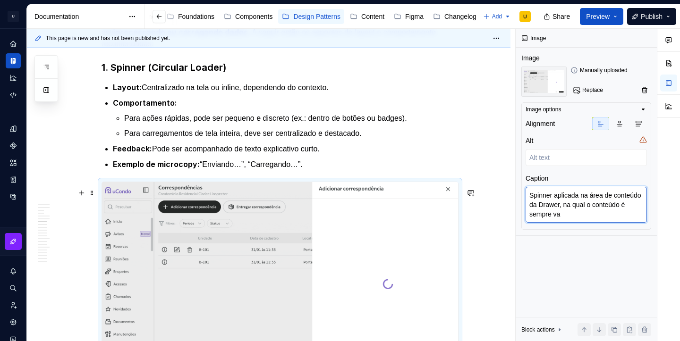
type textarea "Spinner aplicada na área de conteúdo da Drawer, na qual o conteúdo é sempre var"
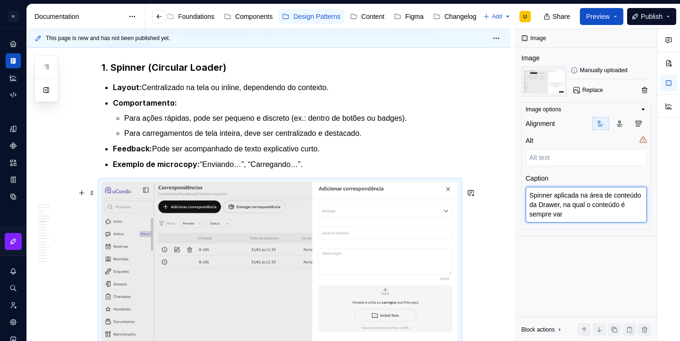
type textarea "*"
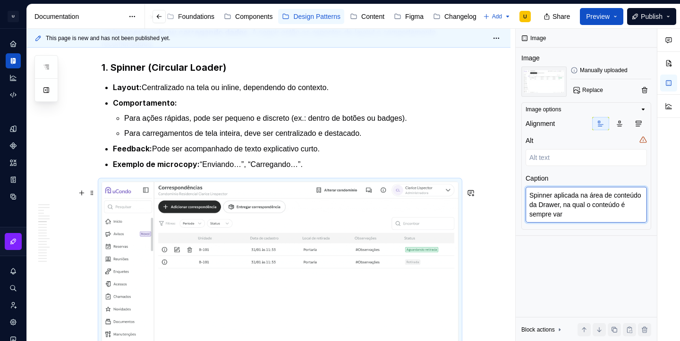
type textarea "Spinner aplicada na área de conteúdo da Drawer, na qual o conteúdo é sempre vari"
type textarea "*"
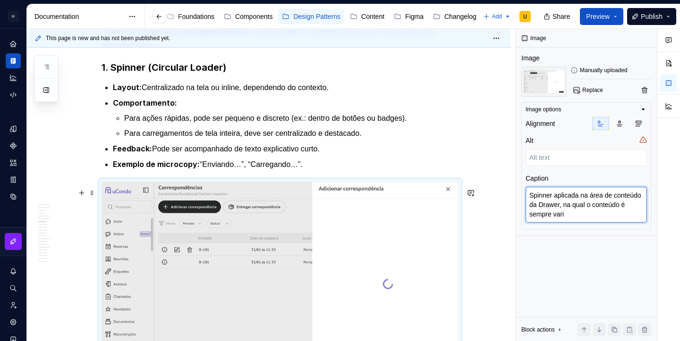
type textarea "Spinner aplicada na área de conteúdo da Drawer, na qual o conteúdo é sempre var…"
type textarea "*"
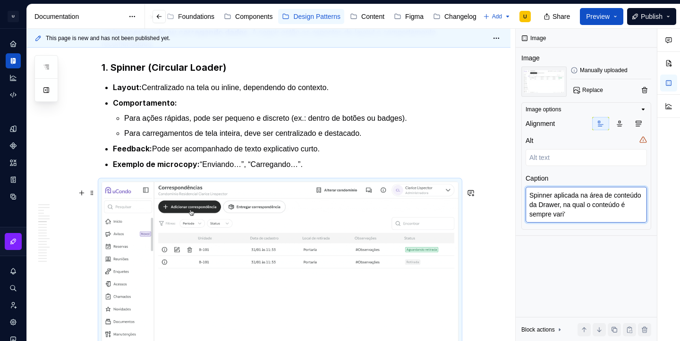
type textarea "Spinner aplicada na área de conteúdo da Drawer, na qual o conteúdo é sempre var…"
type textarea "*"
type textarea "Spinner aplicada na área de conteúdo da Drawer, na qual o conteúdo é sempre var…"
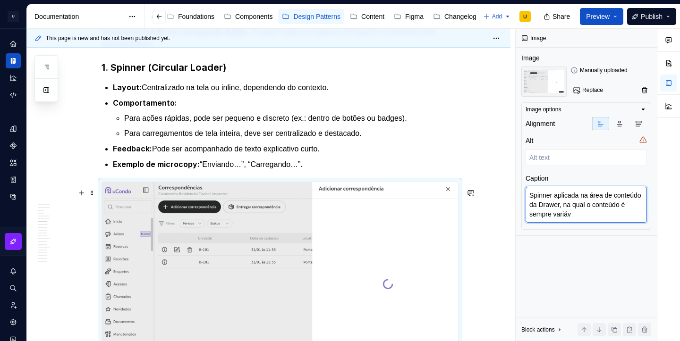
type textarea "*"
type textarea "Spinner aplicada na área de conteúdo da Drawer, na qual o conteúdo é sempre var…"
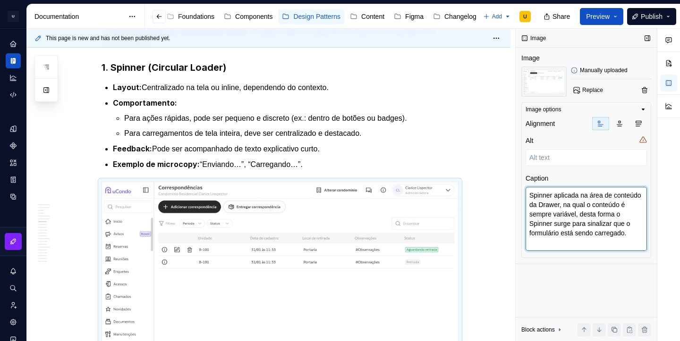
paste textarea "utilizada para indicar que o formulário está sendo carregado, independentemente…"
click at [573, 205] on textarea "Spinner aplicada na área de conteúdo da Drawer, utilizada para indicar que o fo…" at bounding box center [585, 214] width 121 height 55
paste textarea
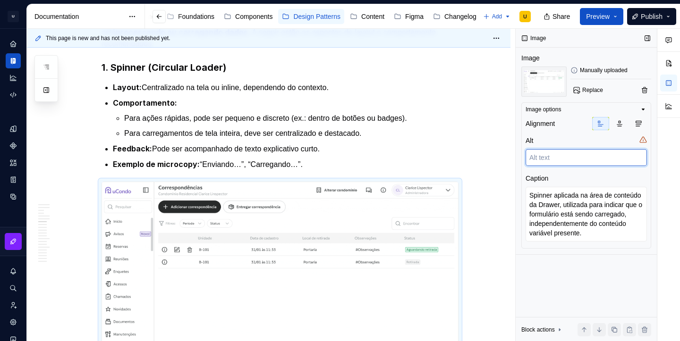
click at [563, 158] on textarea at bounding box center [585, 157] width 121 height 17
paste textarea "Spinner aplicada na área de conteúdo da Drawer, utilizada para indicar que o fo…"
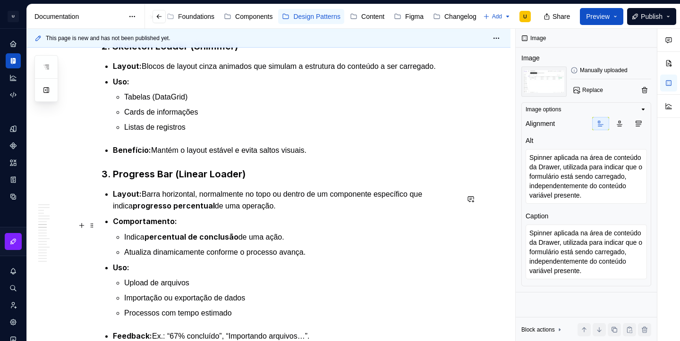
scroll to position [1441, 0]
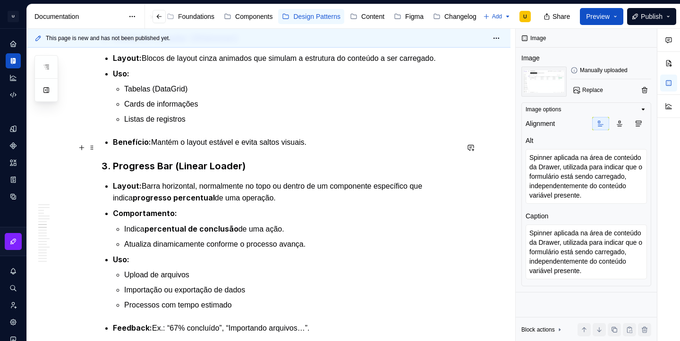
click at [332, 146] on p "Benefício: Mantém o layout estável e evita saltos visuais." at bounding box center [286, 142] width 346 height 12
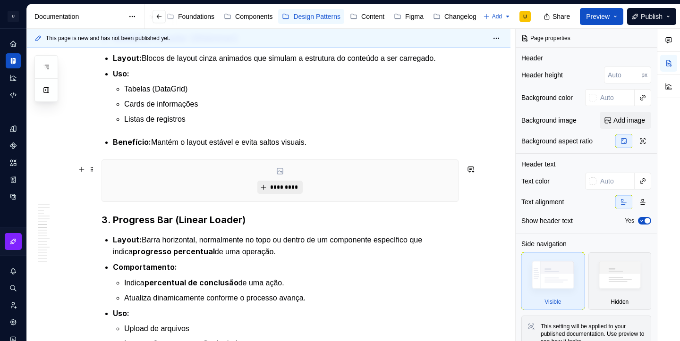
click at [292, 191] on span "*********" at bounding box center [283, 188] width 29 height 8
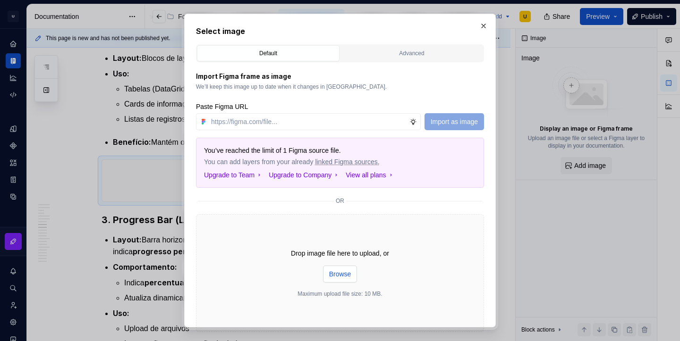
click at [335, 276] on span "Browse" at bounding box center [340, 274] width 22 height 9
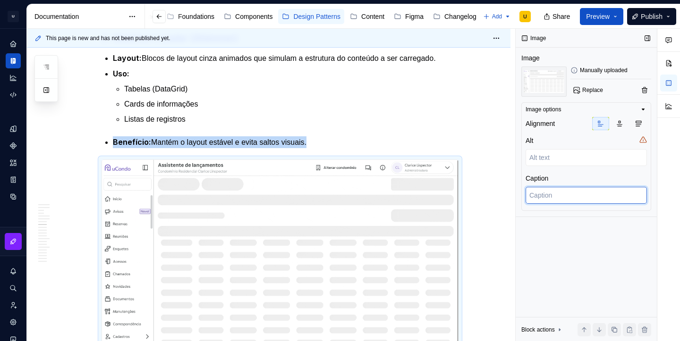
click at [553, 198] on textarea at bounding box center [585, 195] width 121 height 17
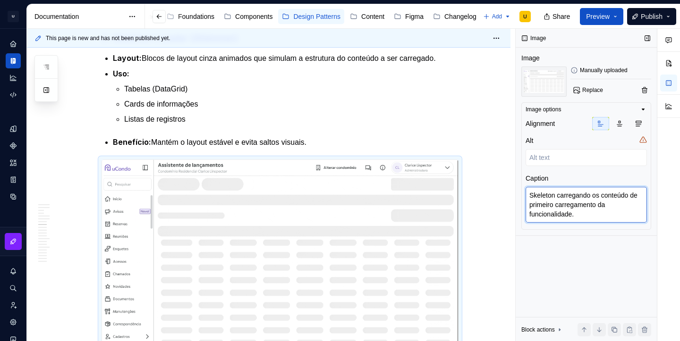
click at [567, 216] on textarea "Skeleton carregando os conteúdo de primeiro carregamento da funcionalidade." at bounding box center [585, 205] width 121 height 36
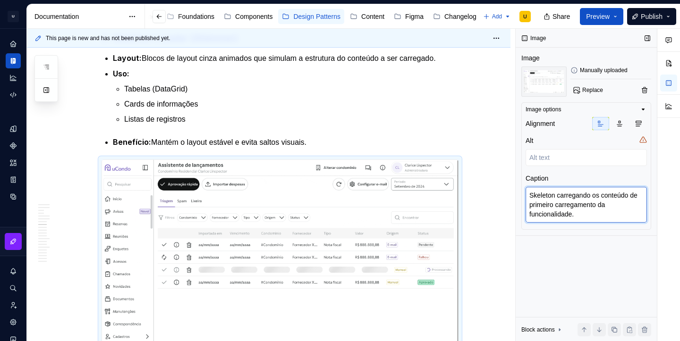
paste textarea "utilizado para carregar os conteúdos da primeira exibição da funcionalidade, ma…"
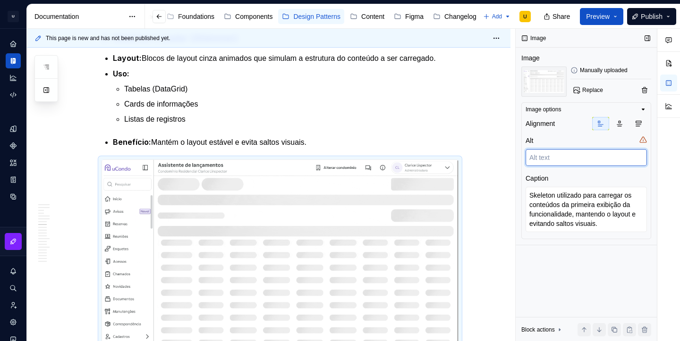
click at [558, 152] on textarea at bounding box center [585, 157] width 121 height 17
paste textarea "Skeleton utilizado para carregar os conteúdos da primeira exibição da funcional…"
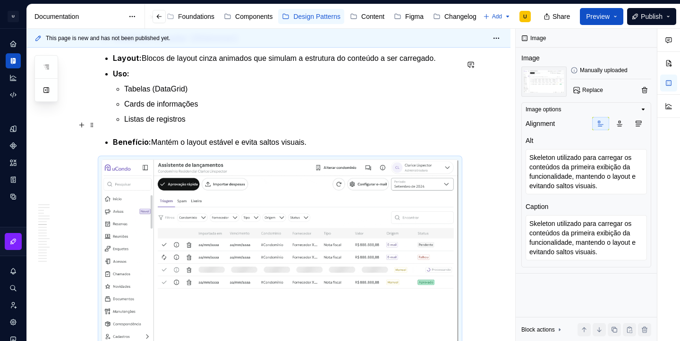
click at [414, 122] on p "Listas de registros" at bounding box center [291, 119] width 334 height 11
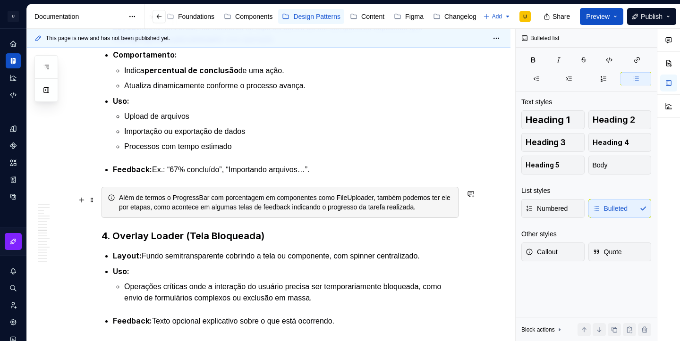
scroll to position [1824, 0]
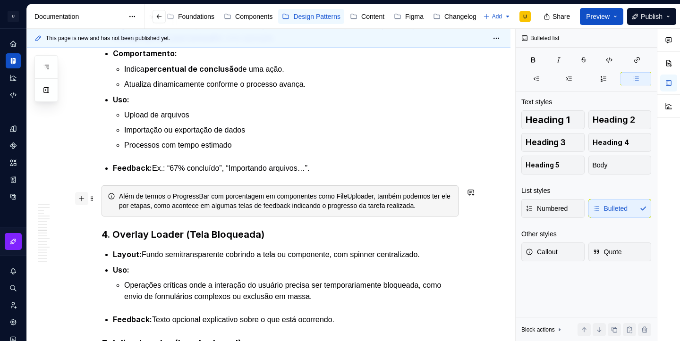
click at [85, 201] on button "button" at bounding box center [81, 198] width 13 height 13
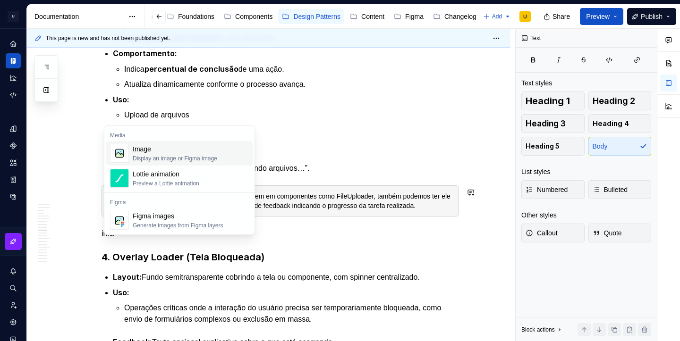
click at [157, 148] on div "Image" at bounding box center [175, 148] width 85 height 9
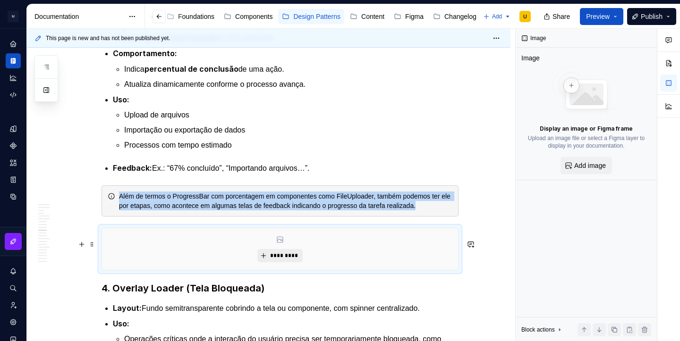
click at [288, 262] on button "*********" at bounding box center [279, 255] width 45 height 13
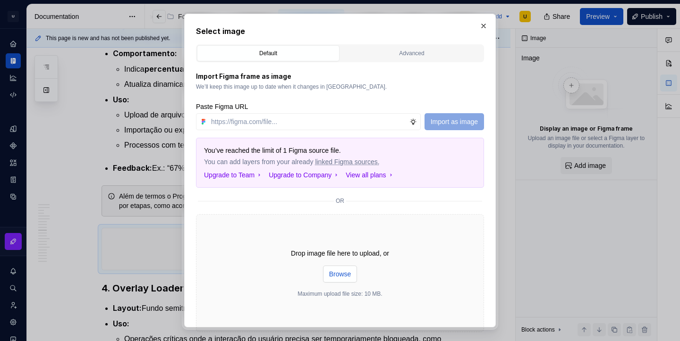
click at [334, 279] on button "Browse" at bounding box center [340, 274] width 34 height 17
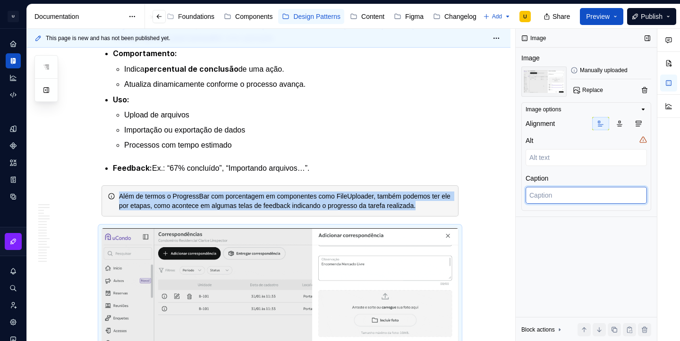
click at [560, 197] on textarea at bounding box center [585, 195] width 121 height 17
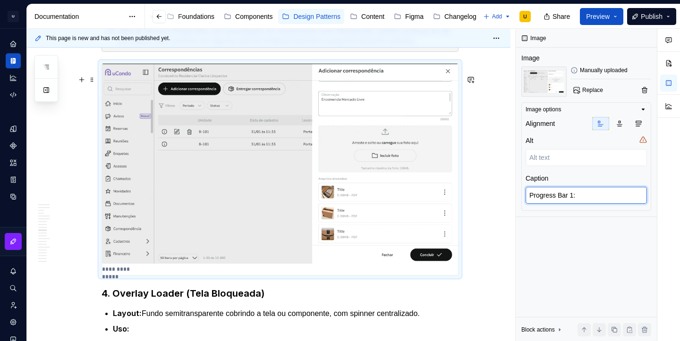
scroll to position [1988, 0]
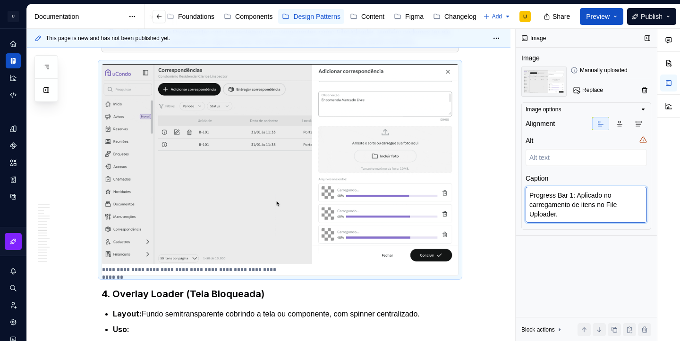
paste textarea ": Utilizada durante o carregamento de arquivos no File Uploader, indicando visu…"
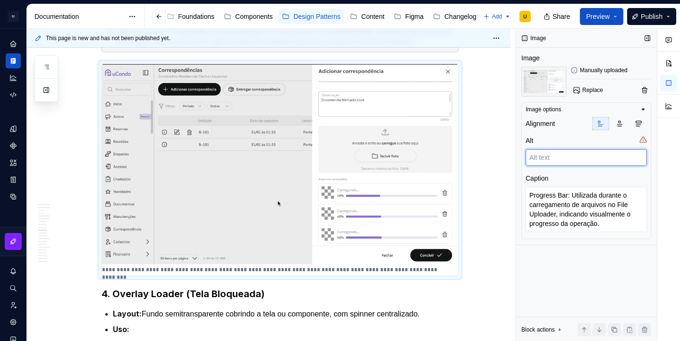
click at [553, 158] on textarea at bounding box center [585, 157] width 121 height 17
paste textarea "Progress Bar: Utilizada durante o carregamento de arquivos no File Uploader, in…"
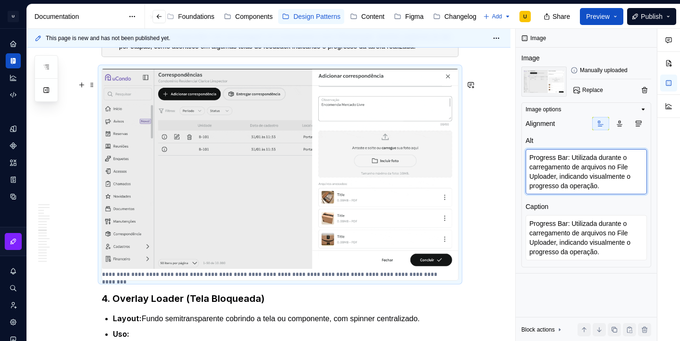
scroll to position [1963, 0]
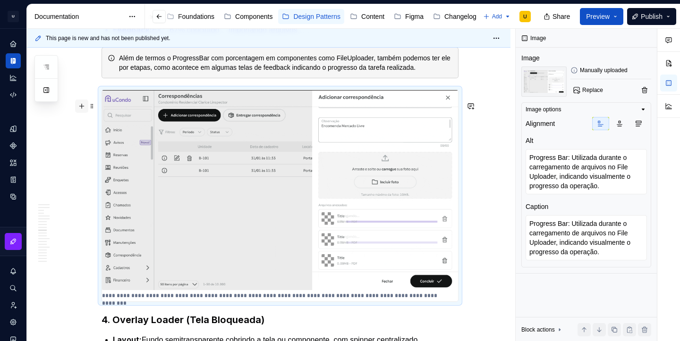
click at [83, 108] on button "button" at bounding box center [81, 106] width 13 height 13
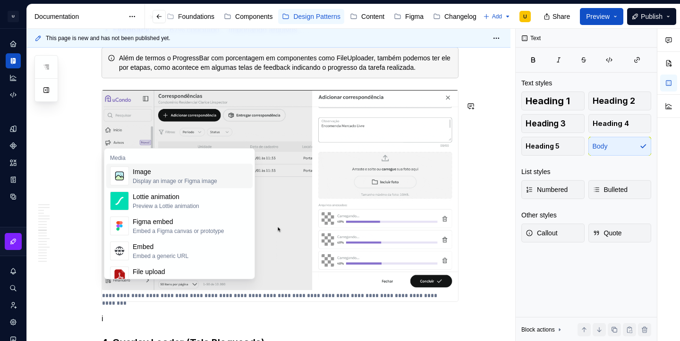
scroll to position [2003, 0]
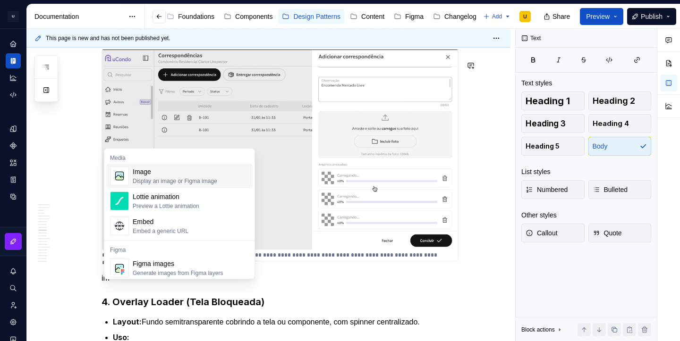
click at [159, 170] on div "Image" at bounding box center [175, 171] width 85 height 9
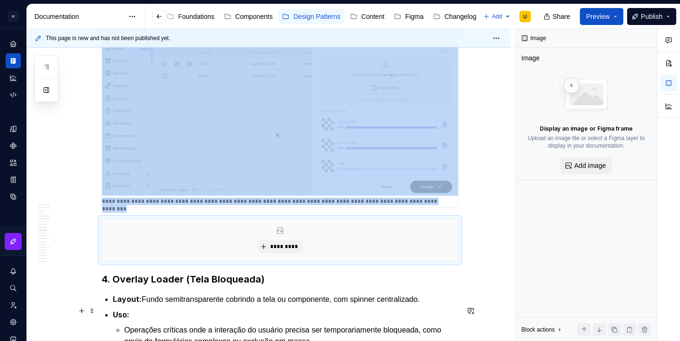
scroll to position [2068, 0]
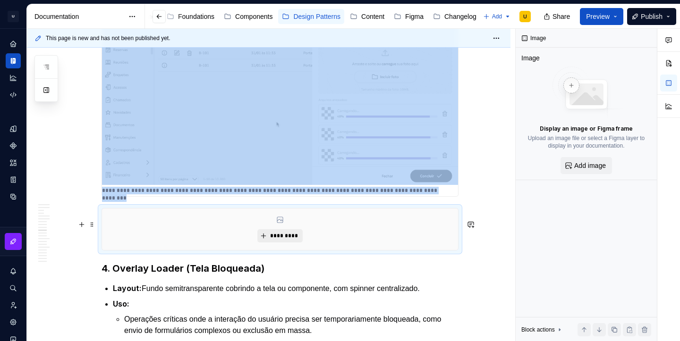
click at [279, 240] on span "*********" at bounding box center [283, 236] width 29 height 8
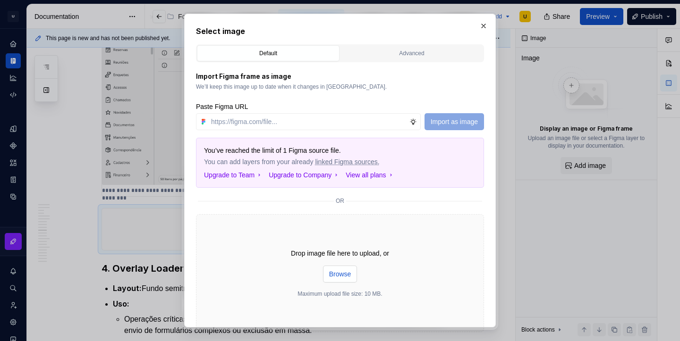
click at [334, 271] on span "Browse" at bounding box center [340, 274] width 22 height 9
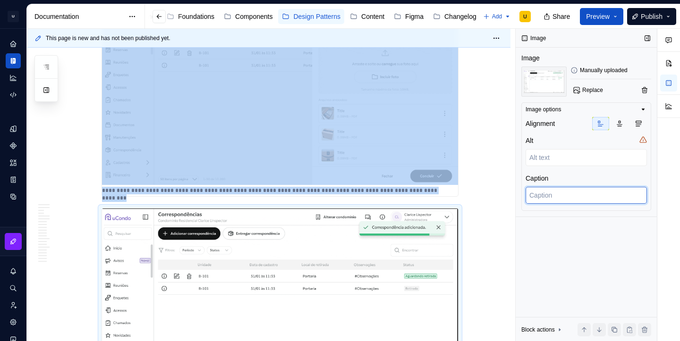
click at [558, 201] on textarea at bounding box center [585, 195] width 121 height 17
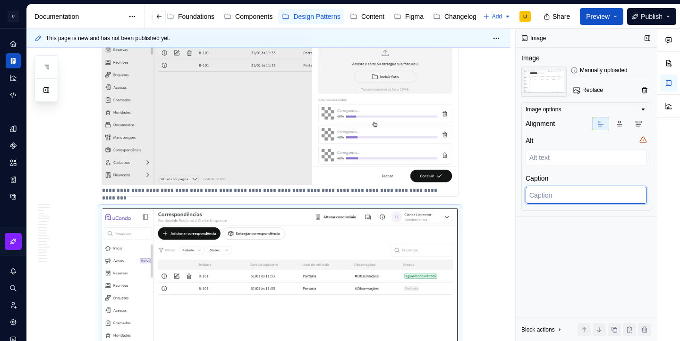
paste textarea "Progress Bar: Utilizada durante o carregamento de arquivos no File Uploader, in…"
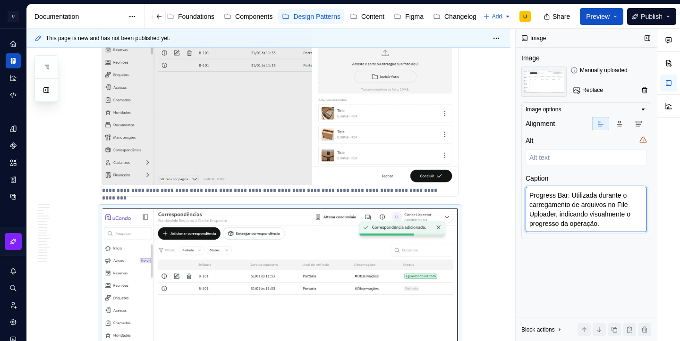
click at [567, 197] on textarea "Progress Bar: Utilizada durante o carregamento de arquivos no File Uploader, in…" at bounding box center [585, 209] width 121 height 45
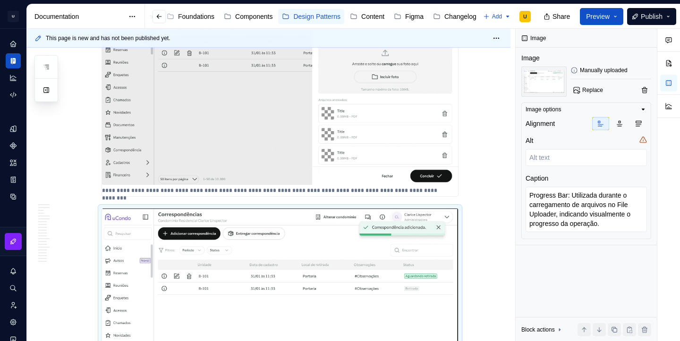
click at [346, 195] on p "**********" at bounding box center [271, 191] width 338 height 8
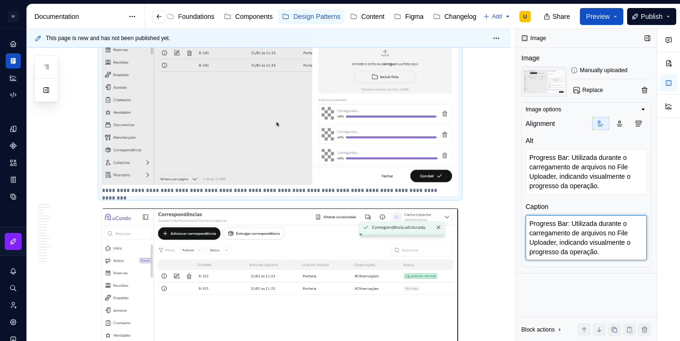
click at [570, 225] on textarea "Progress Bar: Utilizada durante o carregamento de arquivos no File Uploader, in…" at bounding box center [585, 237] width 121 height 45
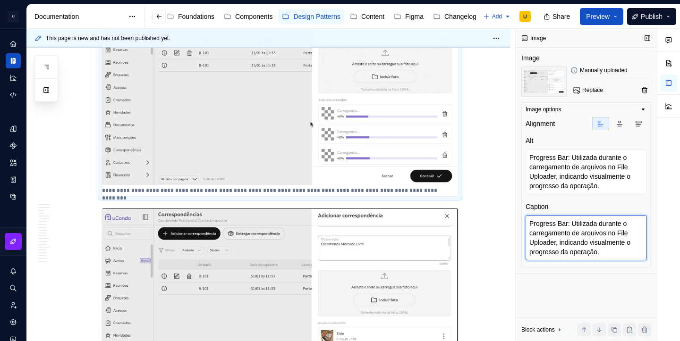
click at [570, 225] on textarea "Progress Bar: Utilizada durante o carregamento de arquivos no File Uploader, in…" at bounding box center [585, 237] width 121 height 45
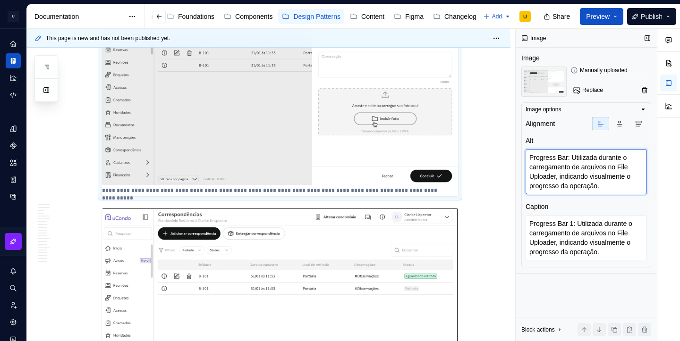
click at [569, 159] on textarea "Progress Bar: Utilizada durante o carregamento de arquivos no File Uploader, in…" at bounding box center [585, 171] width 121 height 45
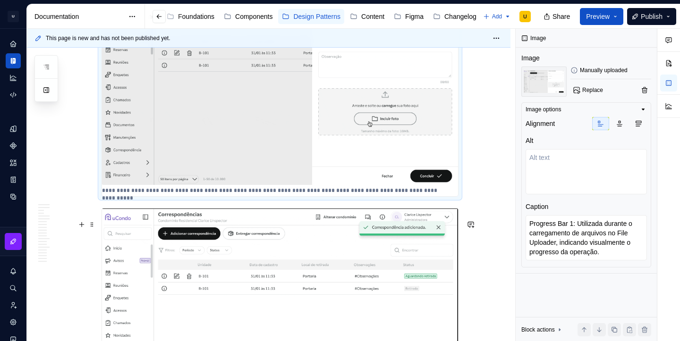
click at [430, 246] on img at bounding box center [280, 309] width 356 height 201
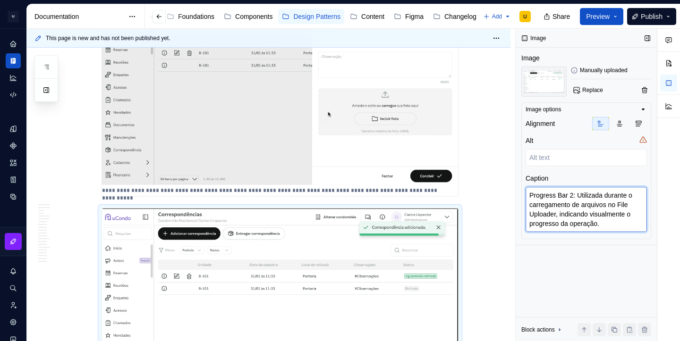
click at [581, 197] on textarea "Progress Bar 2: Utilizada durante o carregamento de arquivos no File Uploader, …" at bounding box center [585, 209] width 121 height 45
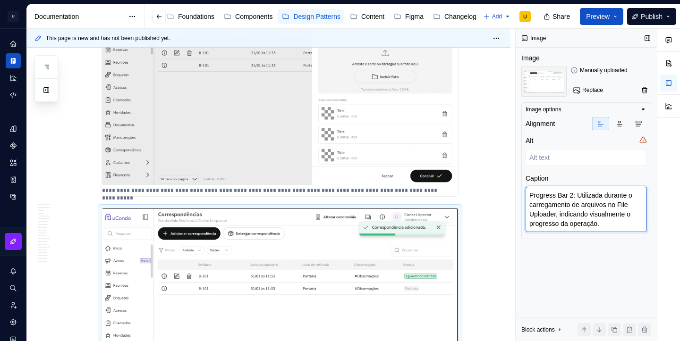
click at [581, 197] on textarea "Progress Bar 2: Utilizada durante o carregamento de arquivos no File Uploader, …" at bounding box center [585, 209] width 121 height 45
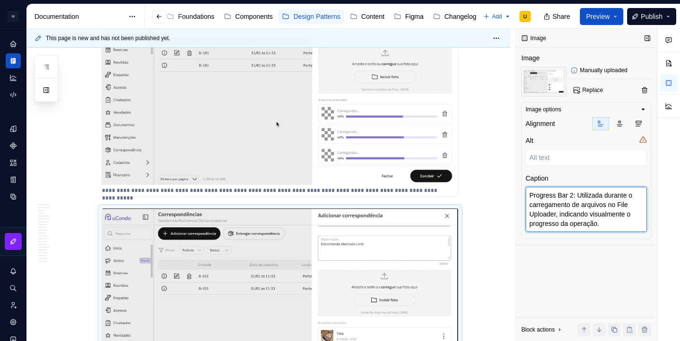
click at [580, 196] on textarea "Progress Bar 2: Utilizada durante o carregamento de arquivos no File Uploader, …" at bounding box center [585, 209] width 121 height 45
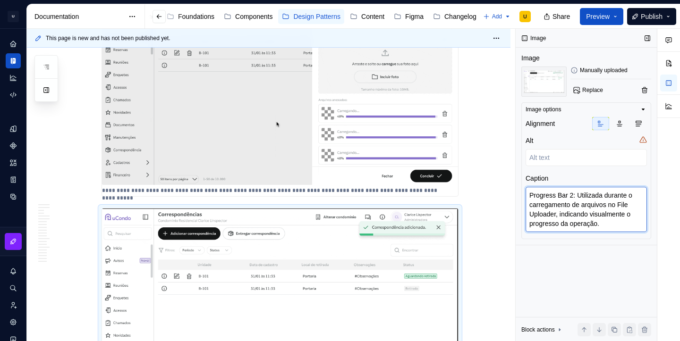
drag, startPoint x: 608, startPoint y: 196, endPoint x: 610, endPoint y: 225, distance: 28.4
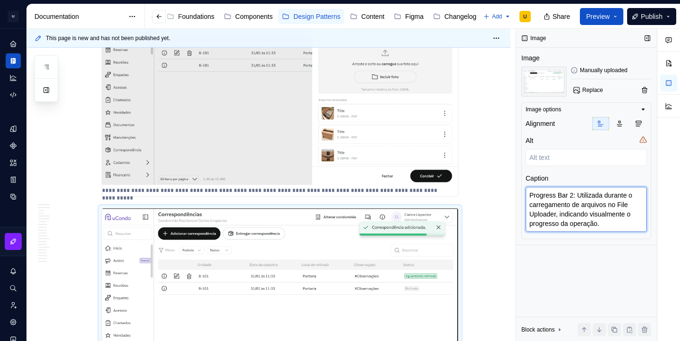
click at [610, 225] on textarea "Progress Bar 2: Utilizada durante o carregamento de arquivos no File Uploader, …" at bounding box center [585, 209] width 121 height 45
click at [581, 212] on textarea "Progress Bar 2: Utilizada no Toast indicando o tempo que ele permanecerá visíve…" at bounding box center [585, 209] width 121 height 45
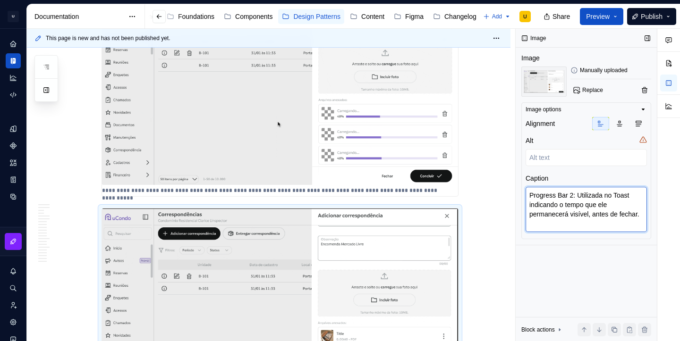
drag, startPoint x: 581, startPoint y: 195, endPoint x: 588, endPoint y: 237, distance: 41.6
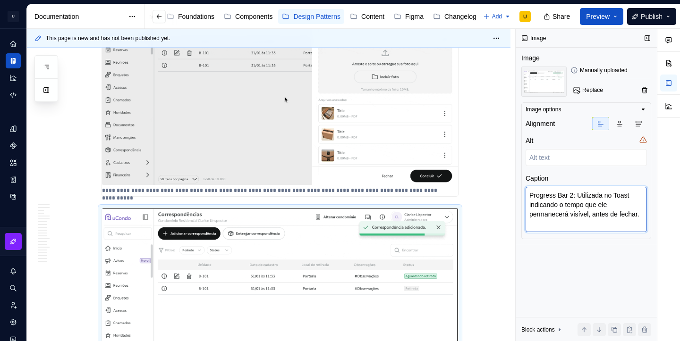
click at [588, 237] on div "Image options Alignment Alt Caption Progress Bar 2: Utilizada no Toast indicand…" at bounding box center [586, 170] width 130 height 137
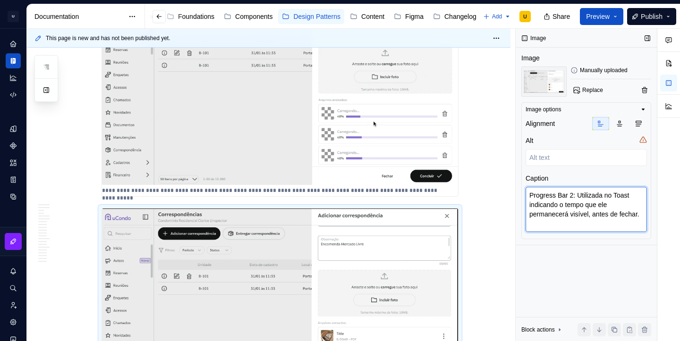
drag, startPoint x: 558, startPoint y: 225, endPoint x: 578, endPoint y: 195, distance: 36.7
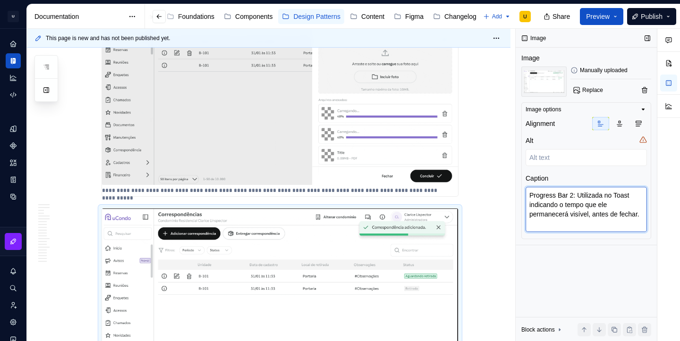
click at [578, 195] on textarea "Progress Bar 2: Utilizada no Toast indicando o tempo que ele permanecerá visíve…" at bounding box center [585, 209] width 121 height 45
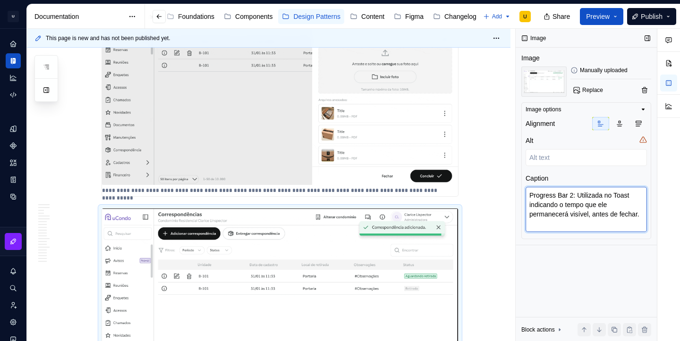
paste textarea "em Toasts para indicar visualmente o tempo restante antes que a notificação sej…"
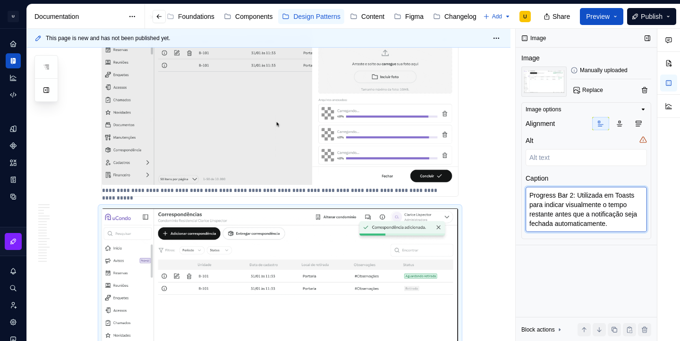
click at [576, 209] on textarea "Progress Bar 2: Utilizada em Toasts para indicar visualmente o tempo restante a…" at bounding box center [585, 209] width 121 height 45
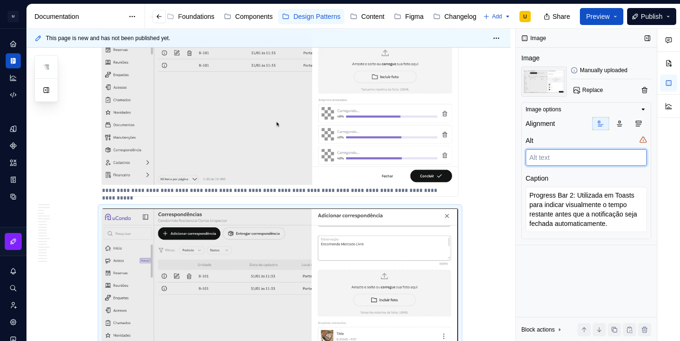
click at [555, 157] on textarea at bounding box center [585, 157] width 121 height 17
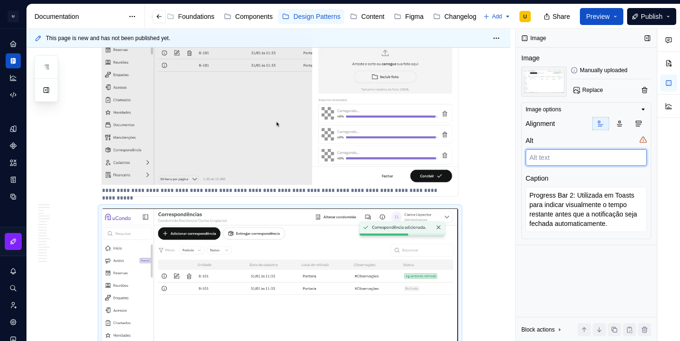
paste textarea "Progress Bar 2: Utilizada em Toasts para indicar visualmente o tempo restante a…"
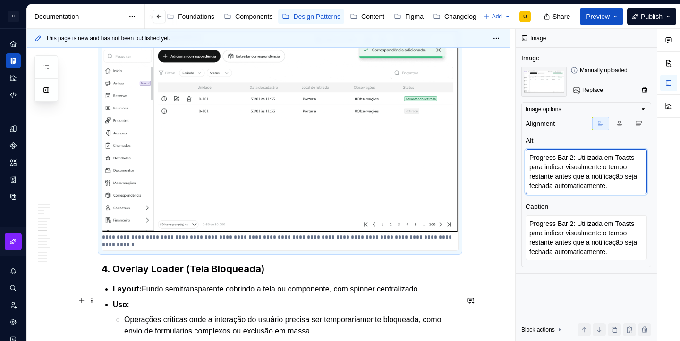
scroll to position [2275, 0]
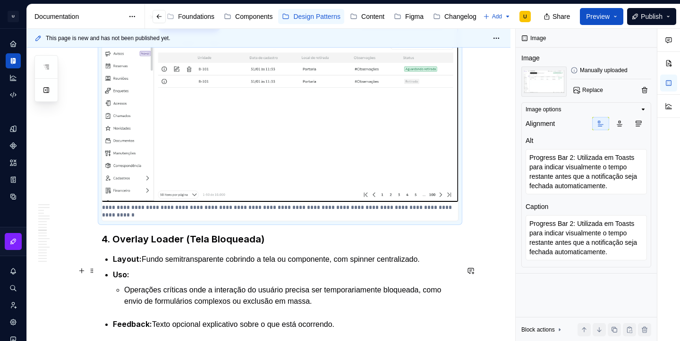
click at [278, 265] on p "Layout: Fundo semitransparente cobrindo a tela ou componente, com spinner centr…" at bounding box center [286, 260] width 346 height 12
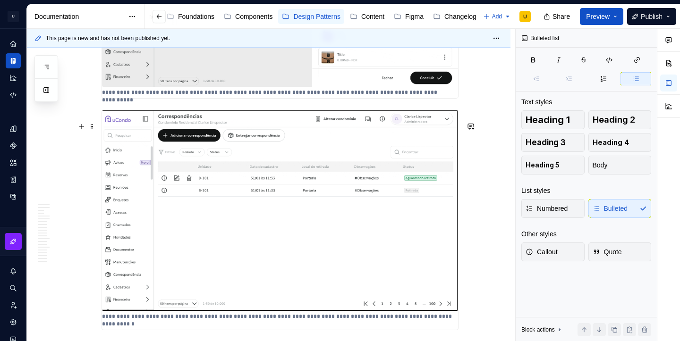
scroll to position [2155, 0]
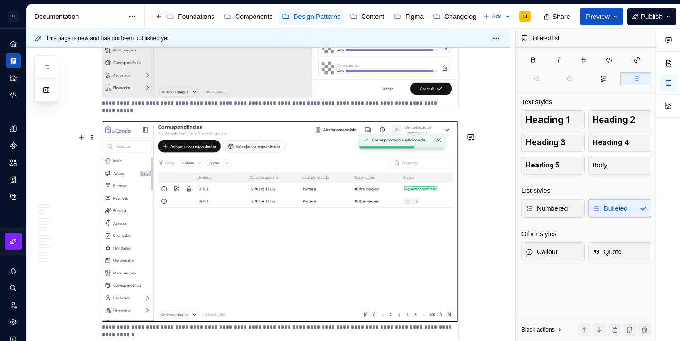
click at [129, 150] on img at bounding box center [280, 221] width 356 height 201
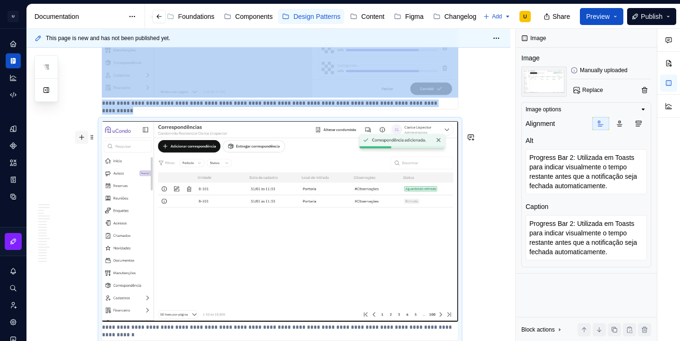
click at [83, 139] on button "button" at bounding box center [81, 137] width 13 height 13
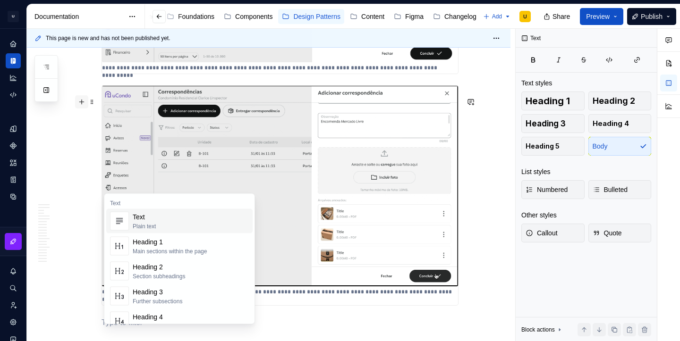
scroll to position [2235, 0]
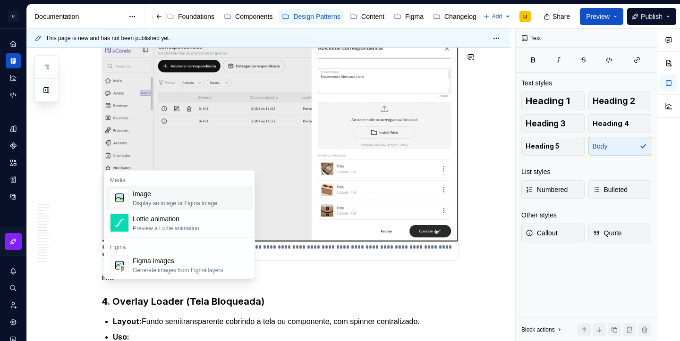
click at [161, 195] on div "Image" at bounding box center [175, 193] width 85 height 9
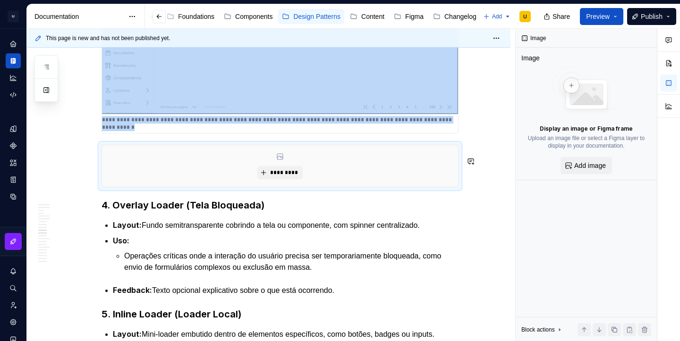
scroll to position [2365, 0]
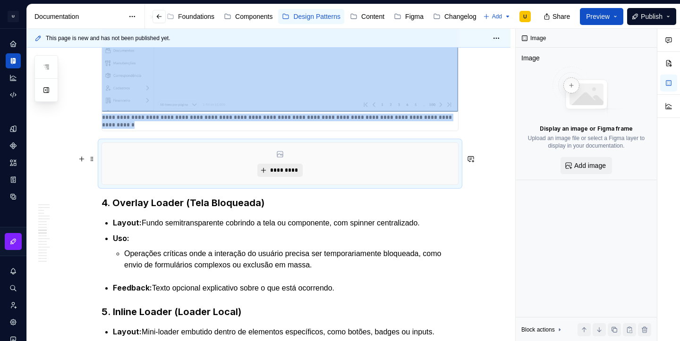
click at [298, 174] on span "*********" at bounding box center [283, 171] width 29 height 8
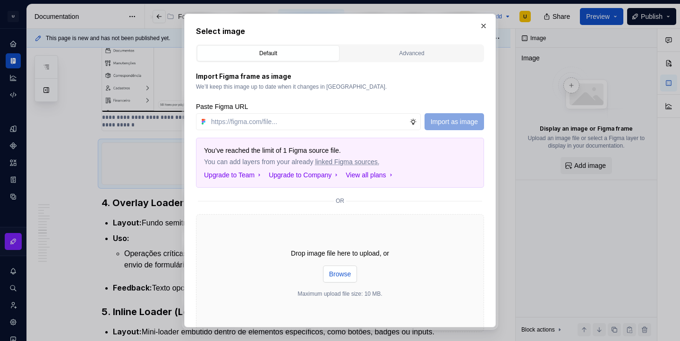
click at [337, 271] on span "Browse" at bounding box center [340, 274] width 22 height 9
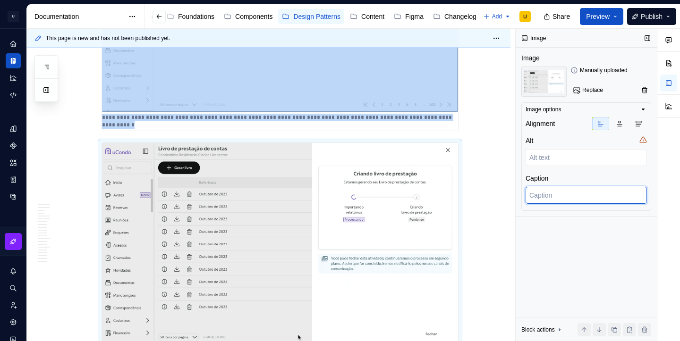
click at [550, 200] on textarea at bounding box center [585, 195] width 121 height 17
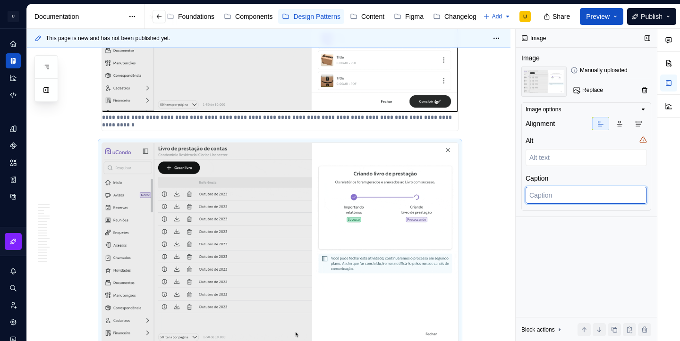
paste textarea "Progress Bar 2: Utilizada em Toasts para indicar visualmente o tempo restante a…"
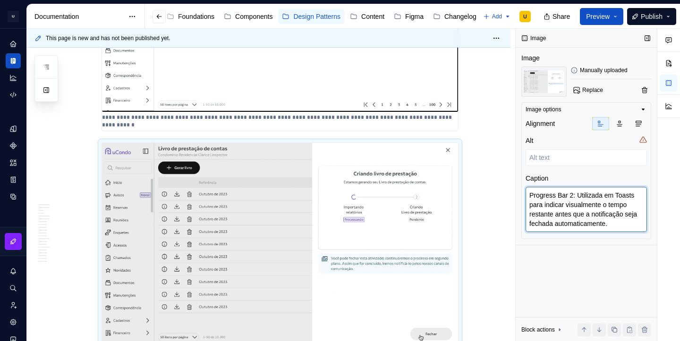
click at [574, 196] on textarea "Progress Bar 2: Utilizada em Toasts para indicar visualmente o tempo restante a…" at bounding box center [585, 209] width 121 height 45
click at [581, 195] on textarea "Progress Bar 3: Utilizada em Toasts para indicar visualmente o tempo restante a…" at bounding box center [585, 209] width 121 height 45
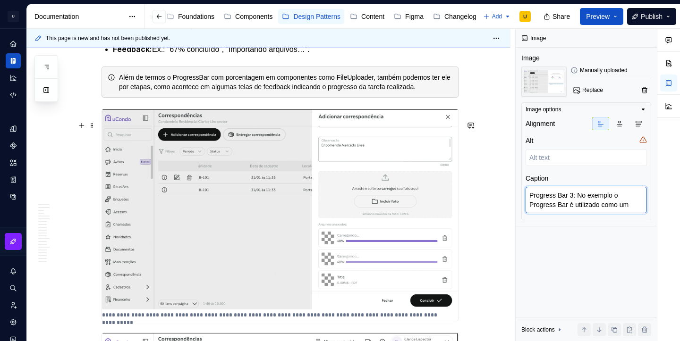
scroll to position [1944, 0]
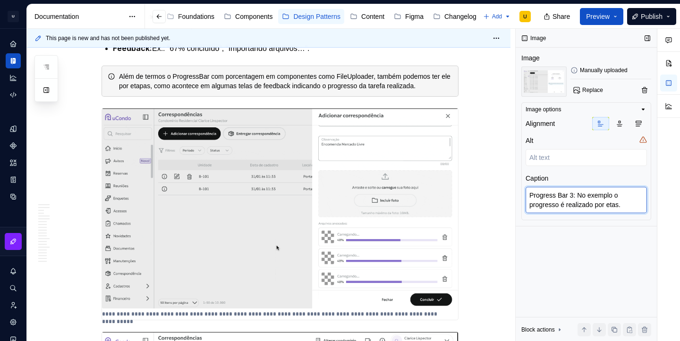
click at [619, 204] on textarea "Progress Bar 3: No exemplo o progresso é realizado por etas." at bounding box center [585, 200] width 121 height 26
click at [583, 199] on textarea "Progress Bar 3: No exemplo o progresso é realizado por etapas." at bounding box center [585, 200] width 121 height 26
paste textarea "Utilizada para indicar progresso dividido por etapas, mostrando visualmente a c…"
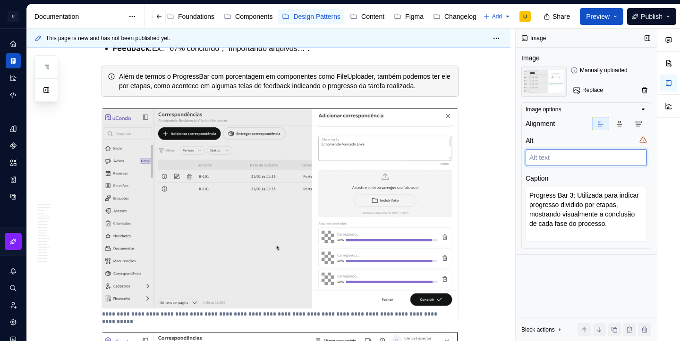
click at [530, 152] on textarea at bounding box center [585, 157] width 121 height 17
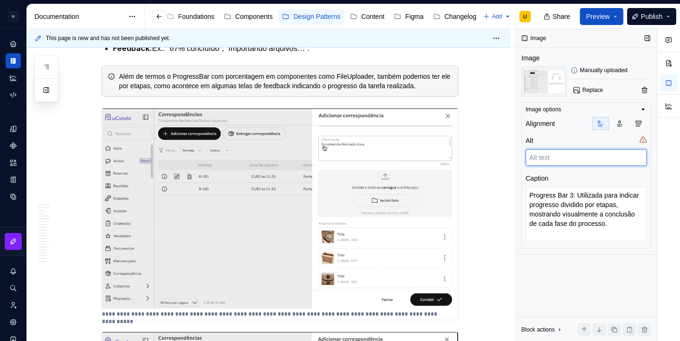
paste textarea "Progress Bar 3: Utilizada para indicar progresso dividido por etapas, mostrando…"
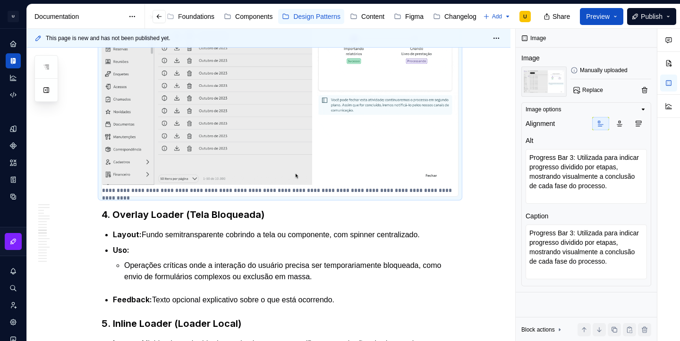
scroll to position [2527, 0]
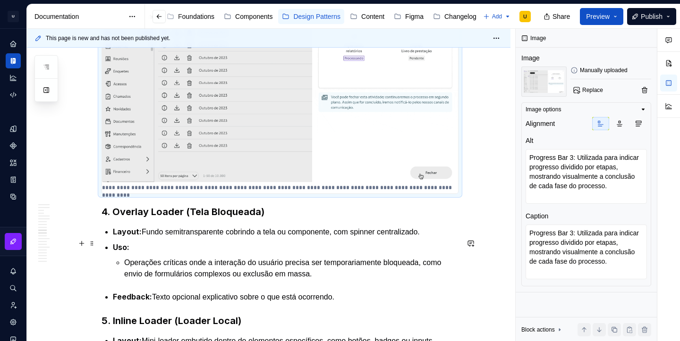
click at [450, 254] on p "Uso:" at bounding box center [286, 248] width 346 height 12
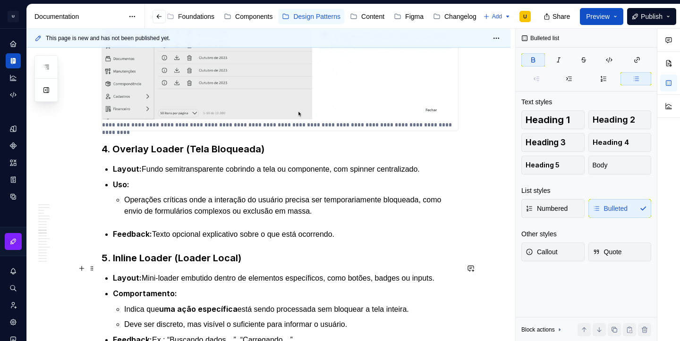
scroll to position [2603, 0]
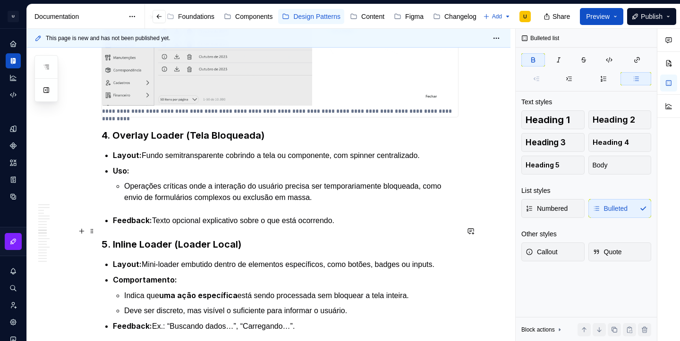
click at [361, 227] on p "Feedback: Texto opcional explicativo sobre o que está ocorrendo." at bounding box center [286, 221] width 346 height 12
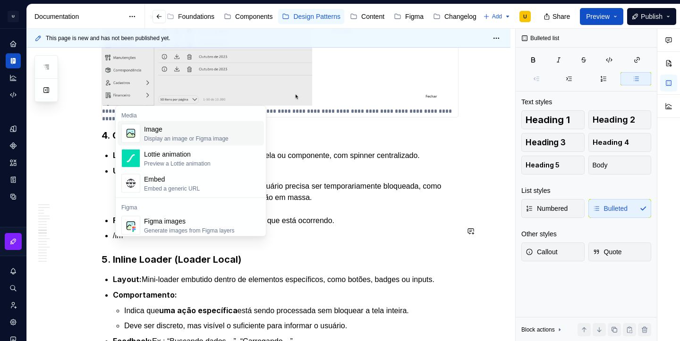
click at [208, 133] on div "Image" at bounding box center [186, 129] width 85 height 9
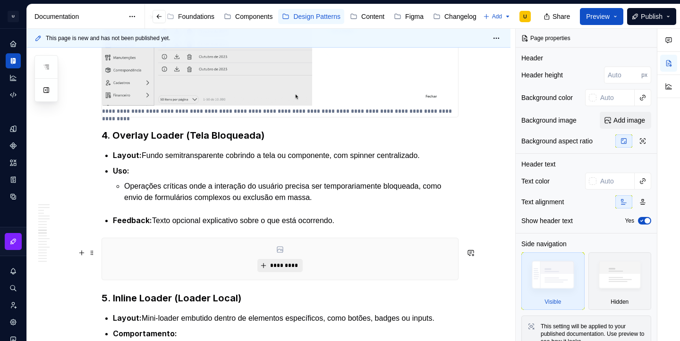
click at [284, 270] on span "*********" at bounding box center [283, 266] width 29 height 8
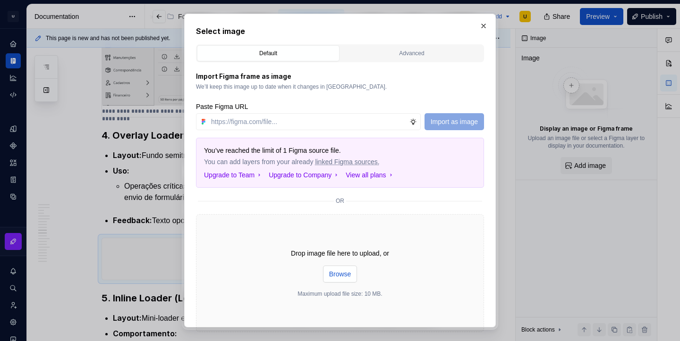
click at [331, 269] on button "Browse" at bounding box center [340, 274] width 34 height 17
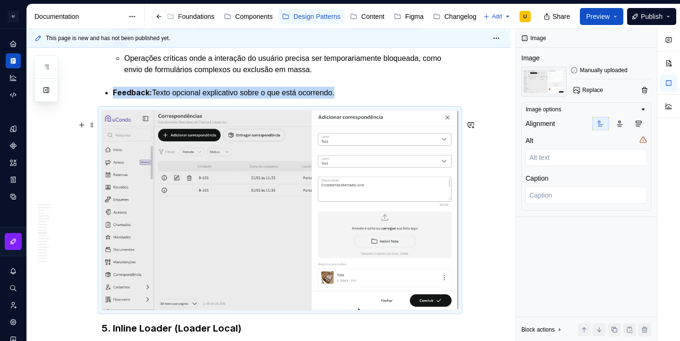
scroll to position [2736, 0]
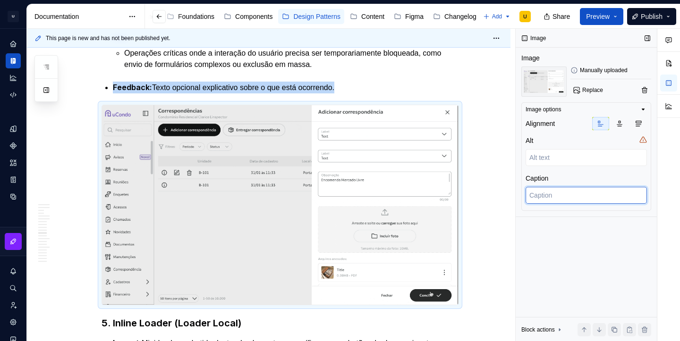
click at [544, 199] on textarea at bounding box center [585, 195] width 121 height 17
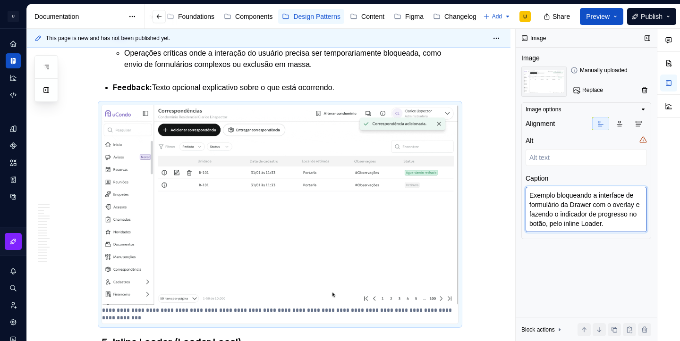
paste textarea "de carregamento em que a interface do formulário da Drawer é bloqueada com um o…"
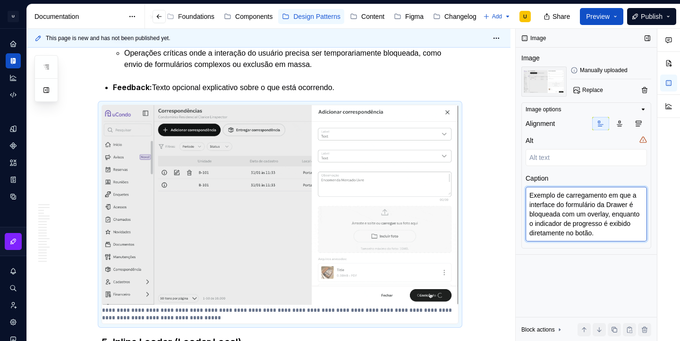
drag, startPoint x: 564, startPoint y: 203, endPoint x: 639, endPoint y: 196, distance: 75.4
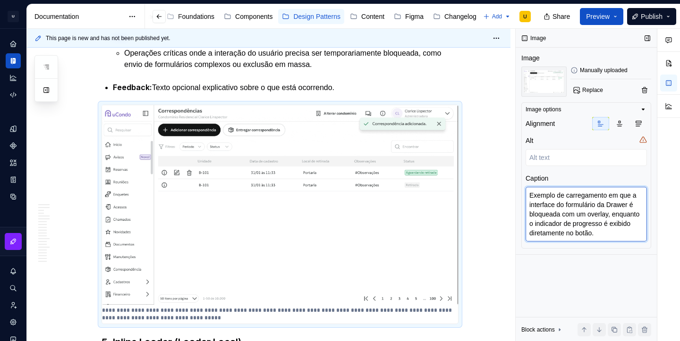
click at [639, 196] on textarea "Exemplo de carregamento em que a interface do formulário da Drawer é bloqueada …" at bounding box center [585, 214] width 121 height 55
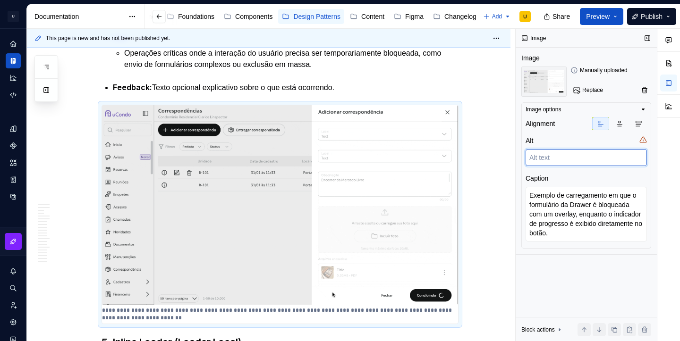
click at [558, 154] on textarea at bounding box center [585, 157] width 121 height 17
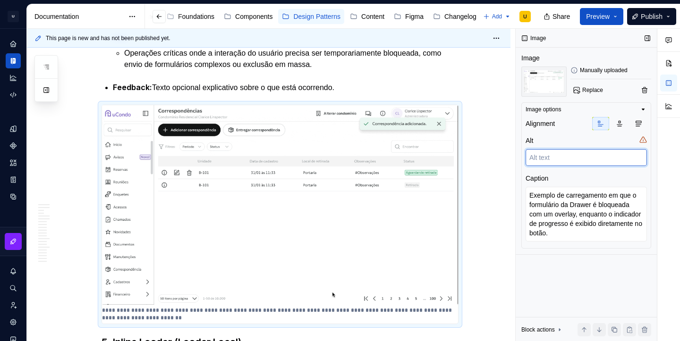
paste textarea "Exemplo de carregamento em que o formulário da Drawer é bloqueada com um overla…"
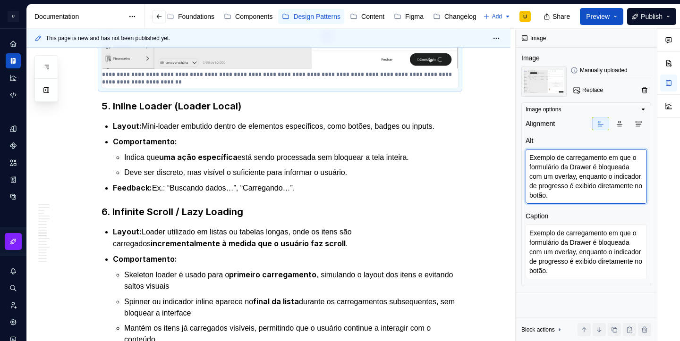
scroll to position [2976, 0]
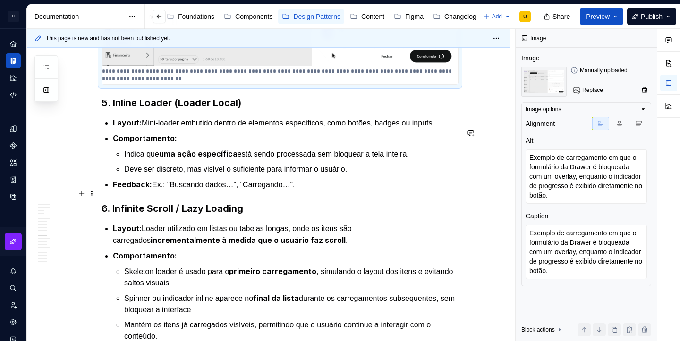
click at [313, 191] on p "Feedback: Ex.: “Buscando dados…”, “Carregando…”." at bounding box center [286, 185] width 346 height 12
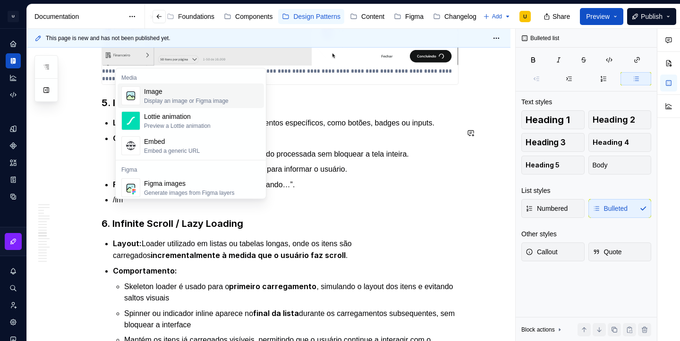
click at [224, 94] on div "Image" at bounding box center [186, 91] width 85 height 9
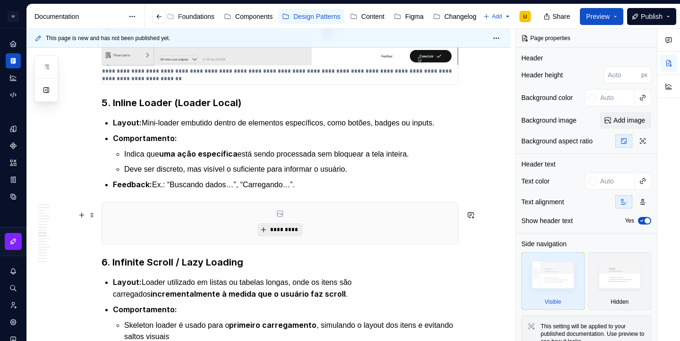
click at [280, 237] on button "*********" at bounding box center [279, 229] width 45 height 13
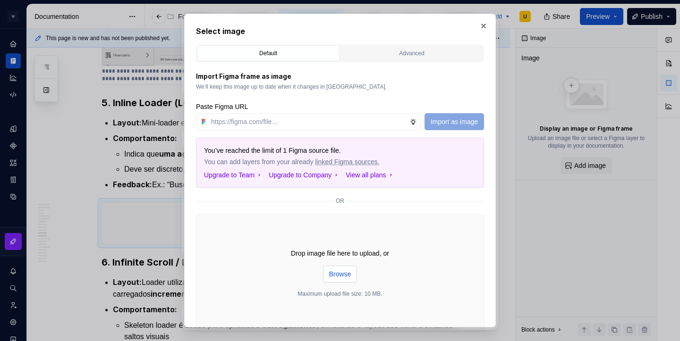
click at [343, 273] on span "Browse" at bounding box center [340, 274] width 22 height 9
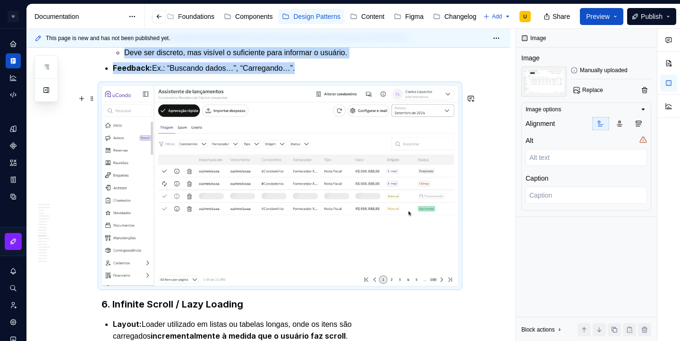
scroll to position [3081, 0]
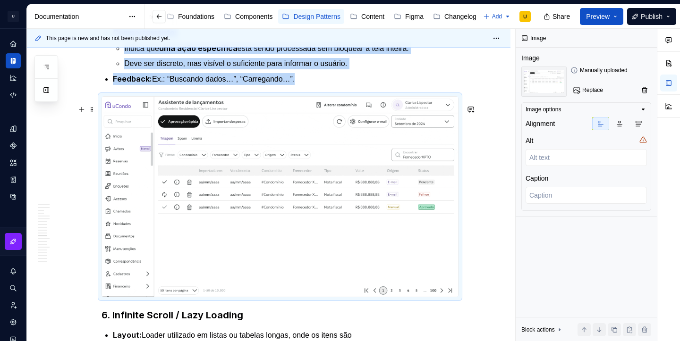
click at [409, 222] on img at bounding box center [280, 197] width 356 height 200
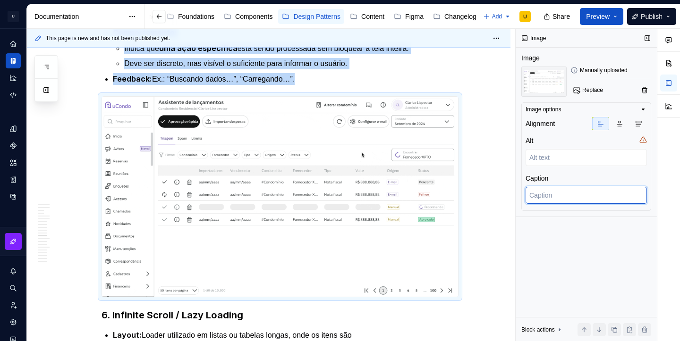
click at [547, 198] on textarea at bounding box center [585, 195] width 121 height 17
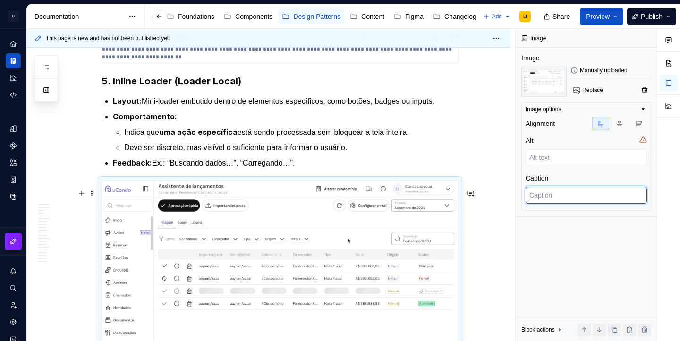
scroll to position [2998, 0]
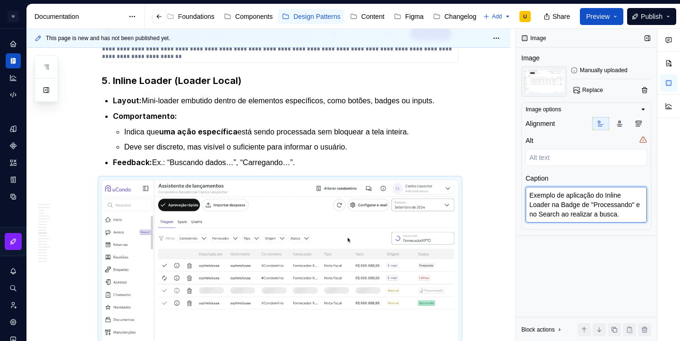
paste textarea "loader embutido na Badge de “Processando” e no campo de Search durante a execuç…"
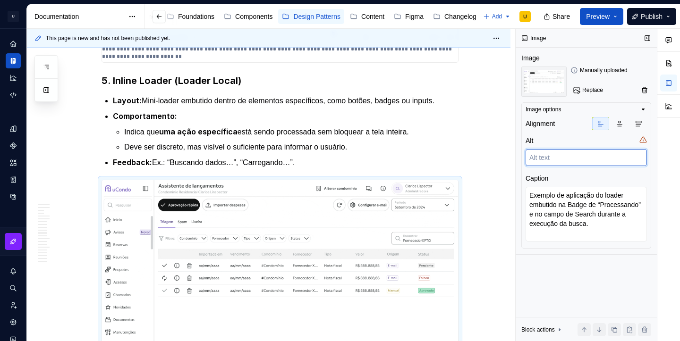
click at [558, 163] on textarea at bounding box center [585, 157] width 121 height 17
paste textarea "Exemplo de aplicação do loader embutido na Badge de “Processando” e no campo de…"
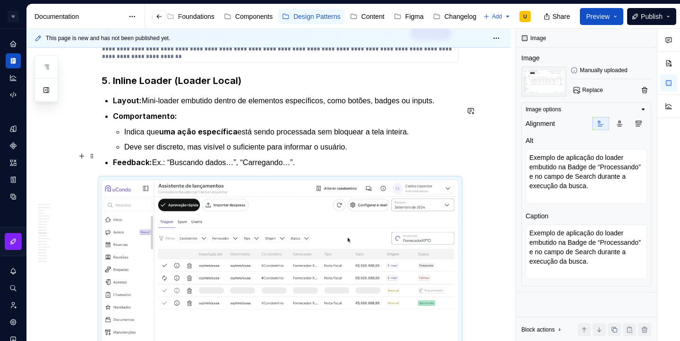
click at [392, 153] on p "Deve ser discreto, mas visível o suficiente para informar o usuário." at bounding box center [291, 147] width 334 height 11
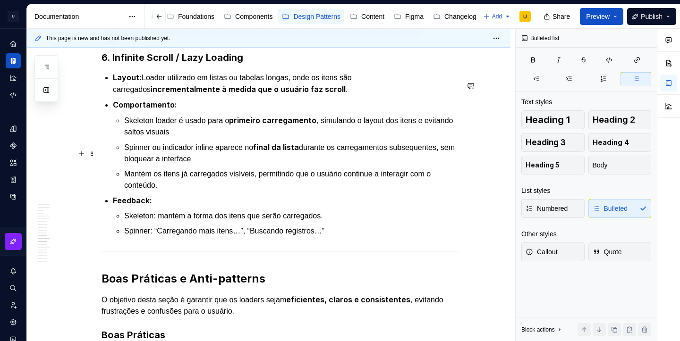
scroll to position [3344, 0]
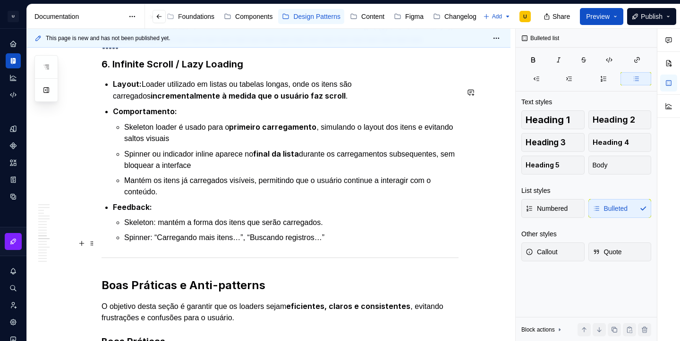
click at [351, 244] on p "Spinner: “Carregando mais itens…”, “Buscando registros…”" at bounding box center [291, 237] width 334 height 11
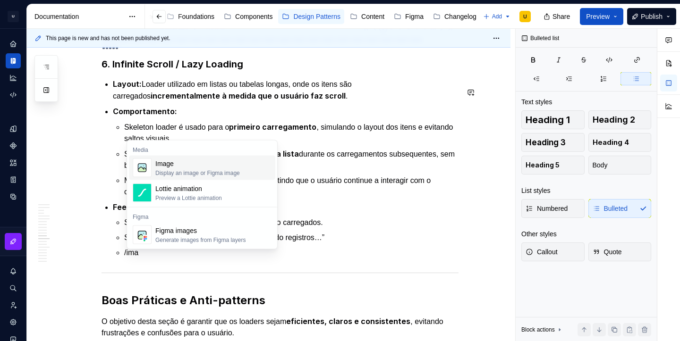
click at [213, 163] on div "Image" at bounding box center [197, 163] width 85 height 9
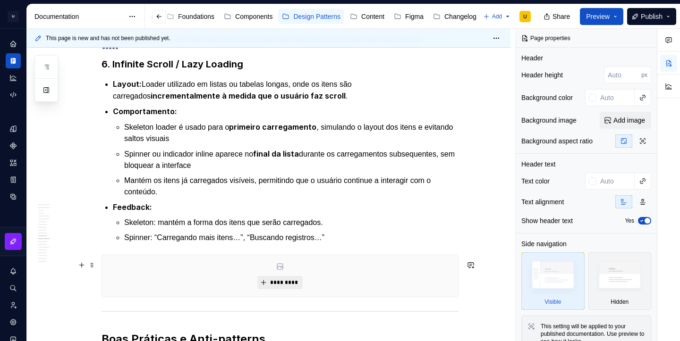
click at [294, 287] on span "*********" at bounding box center [283, 283] width 29 height 8
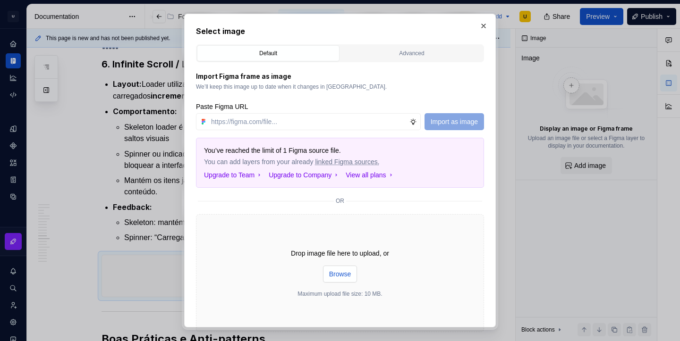
click at [338, 275] on span "Browse" at bounding box center [340, 274] width 22 height 9
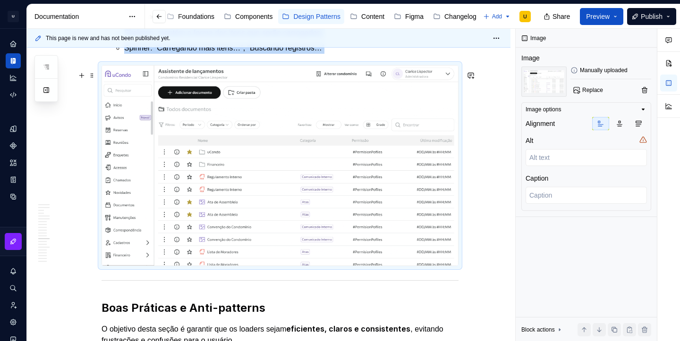
scroll to position [3535, 0]
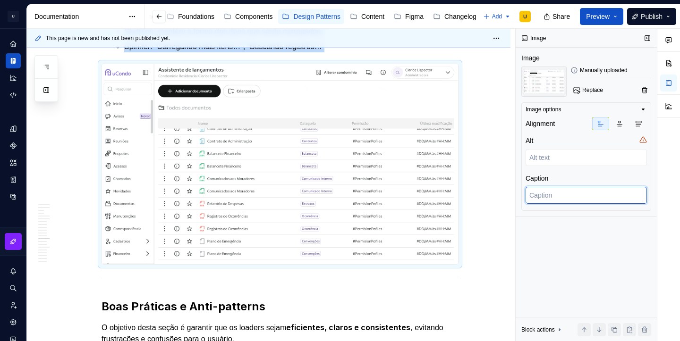
click at [549, 195] on textarea at bounding box center [585, 195] width 121 height 17
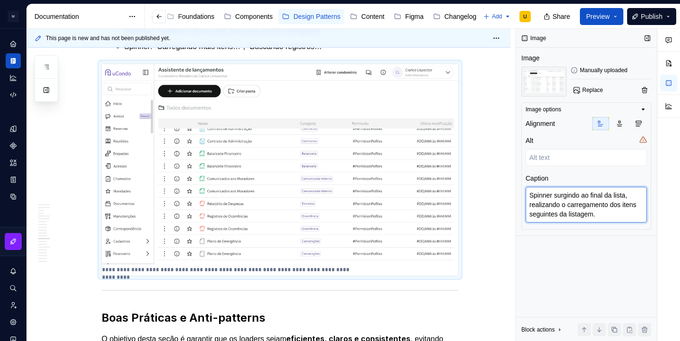
click at [549, 206] on textarea "Spinner surgindo ao final da lista, realizando o carregamento dos itens seguint…" at bounding box center [585, 205] width 121 height 36
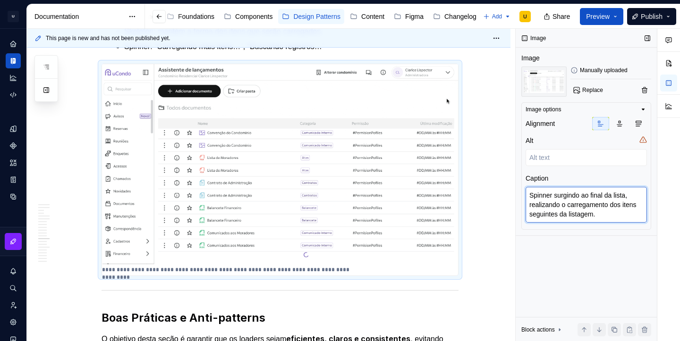
click at [549, 206] on textarea "Spinner surgindo ao final da lista, realizando o carregamento dos itens seguint…" at bounding box center [585, 205] width 121 height 36
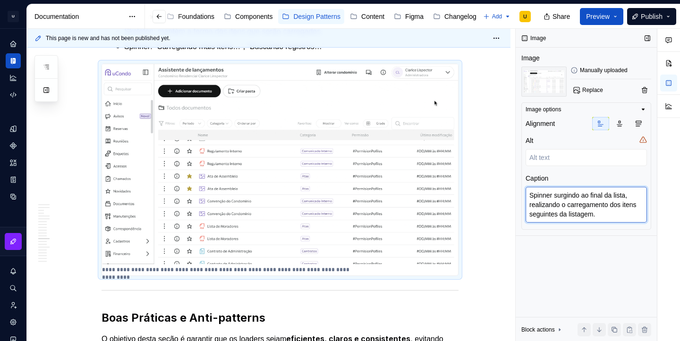
click at [549, 206] on textarea "Spinner surgindo ao final da lista, realizando o carregamento dos itens seguint…" at bounding box center [585, 205] width 121 height 36
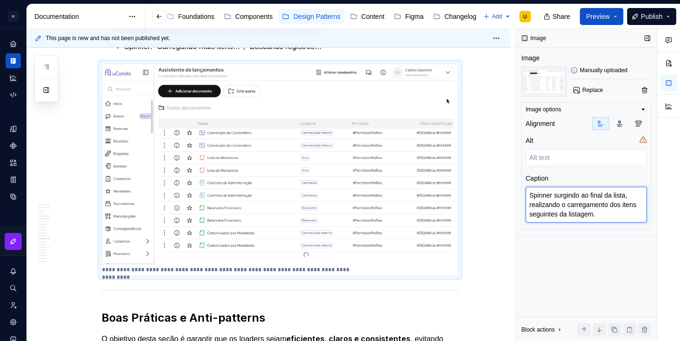
paste textarea ": Exibido ao final da lista para indicar o carregamento dos itens seguintes dur…"
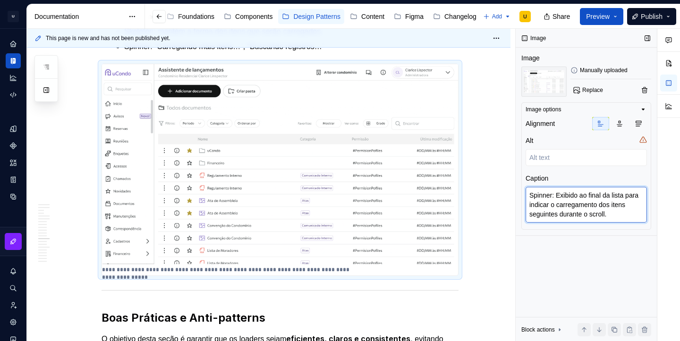
click at [561, 194] on textarea "Spinner: Exibido ao final da lista para indicar o carregamento dos itens seguin…" at bounding box center [585, 205] width 121 height 36
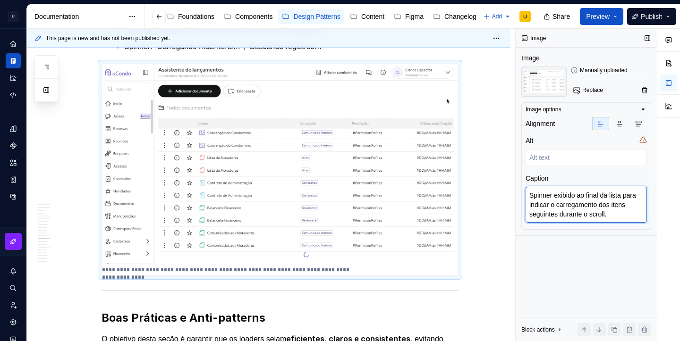
paste textarea
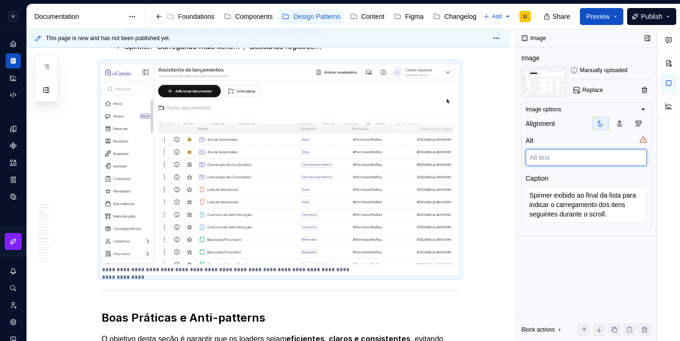
click at [586, 161] on textarea at bounding box center [585, 157] width 121 height 17
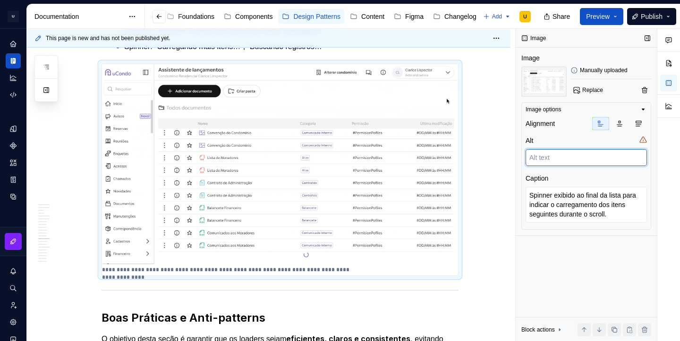
paste textarea "Spinner exibido ao final da lista para indicar o carregamento dos itens seguint…"
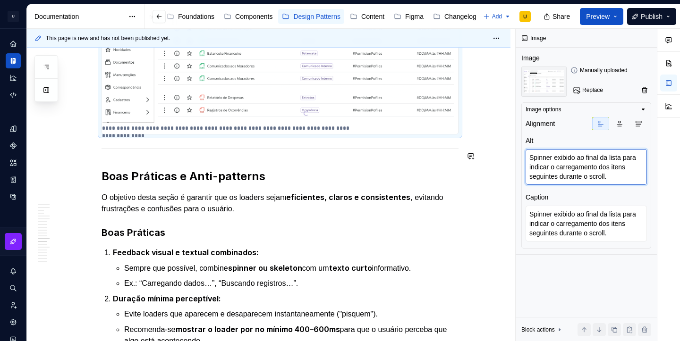
scroll to position [3732, 0]
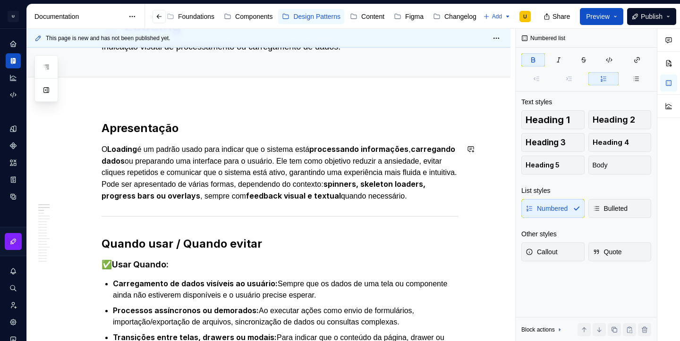
scroll to position [0, 0]
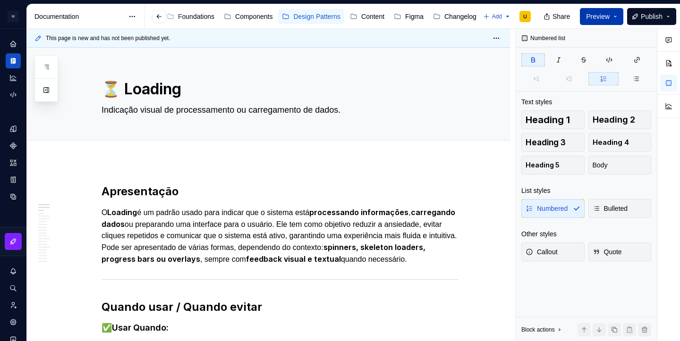
click at [611, 20] on button "Preview" at bounding box center [601, 16] width 43 height 17
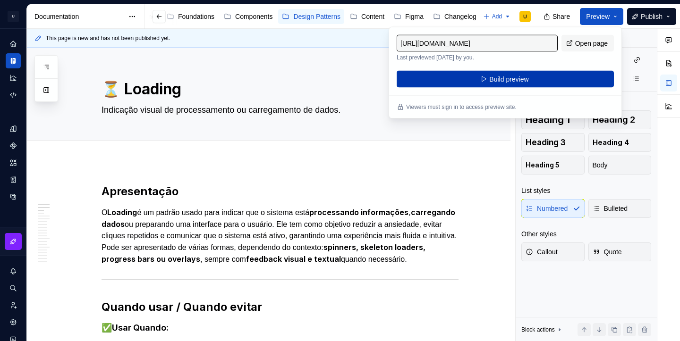
click at [544, 73] on button "Build preview" at bounding box center [505, 79] width 217 height 17
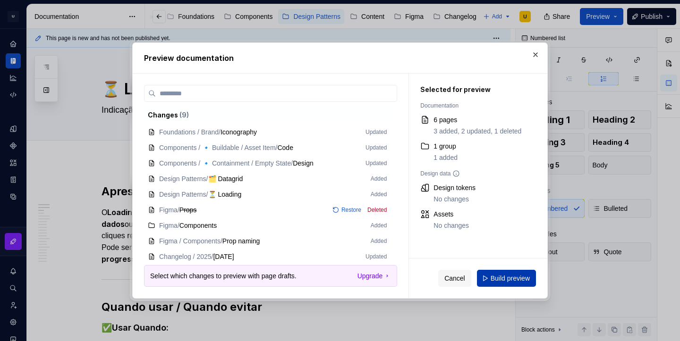
click at [512, 272] on button "Build preview" at bounding box center [506, 278] width 59 height 17
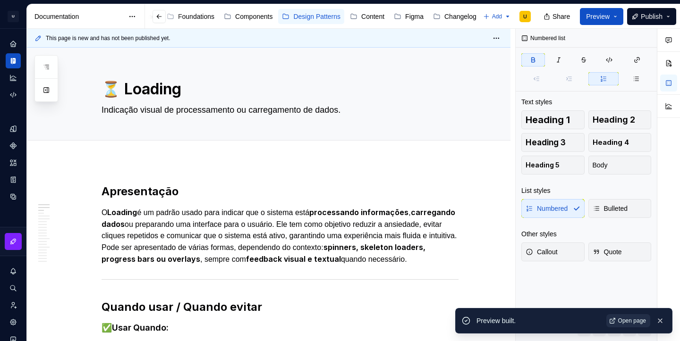
click at [624, 320] on span "Open page" at bounding box center [632, 321] width 28 height 8
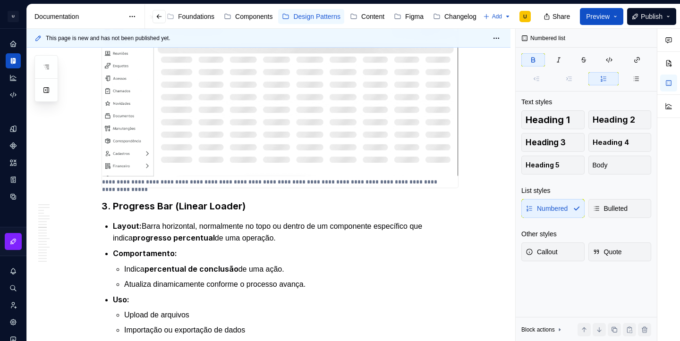
scroll to position [1640, 0]
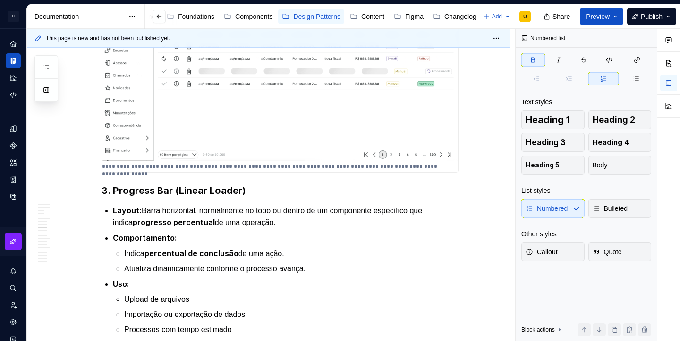
click at [271, 153] on img at bounding box center [280, 61] width 356 height 200
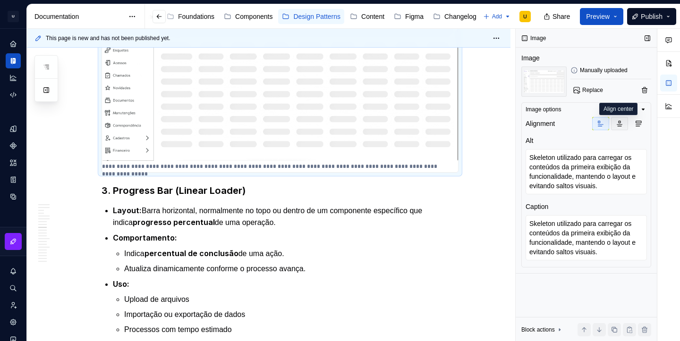
click at [622, 125] on icon "button" at bounding box center [620, 124] width 8 height 8
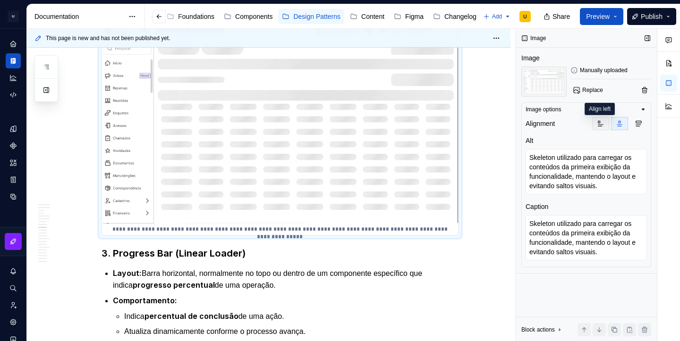
click at [602, 123] on icon "button" at bounding box center [601, 124] width 8 height 8
click at [616, 124] on icon "button" at bounding box center [620, 124] width 8 height 8
click at [596, 126] on button "button" at bounding box center [600, 123] width 17 height 13
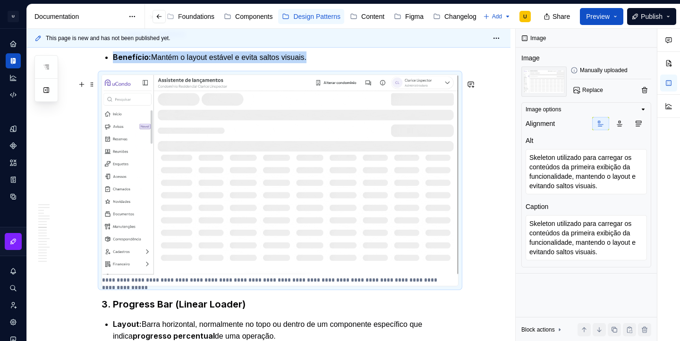
scroll to position [1524, 0]
